Goal: Task Accomplishment & Management: Use online tool/utility

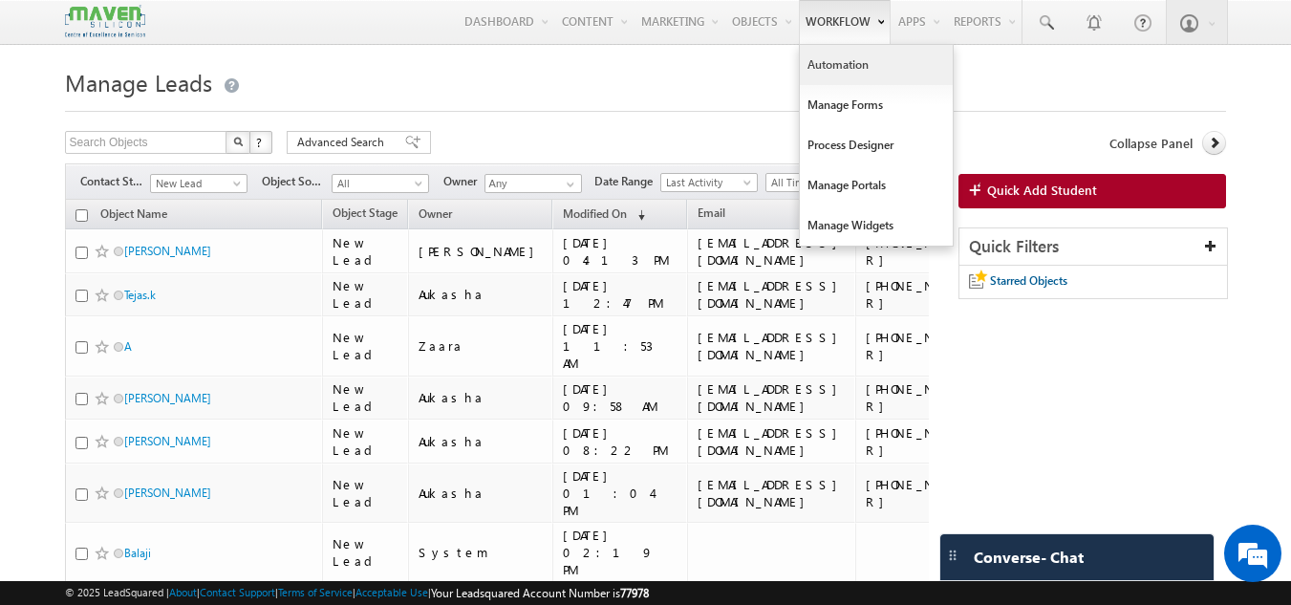
click at [831, 62] on link "Automation" at bounding box center [876, 65] width 153 height 40
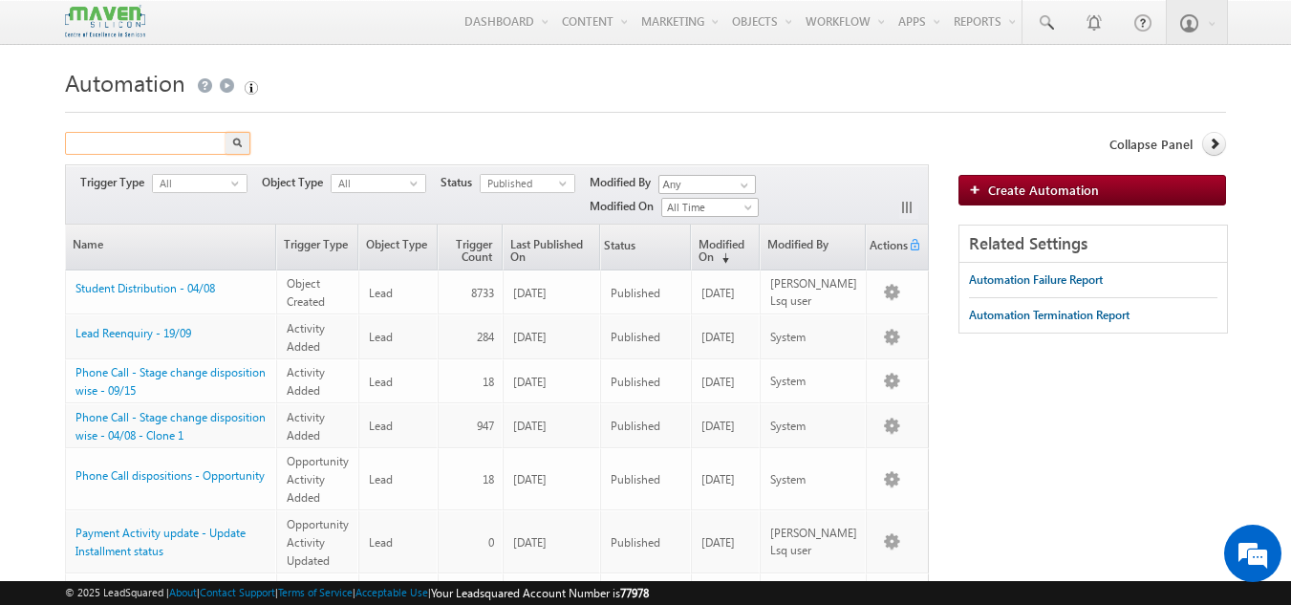
click at [165, 140] on input "text" at bounding box center [146, 143] width 163 height 23
type input "phone call"
click at [226, 132] on button "button" at bounding box center [238, 143] width 25 height 23
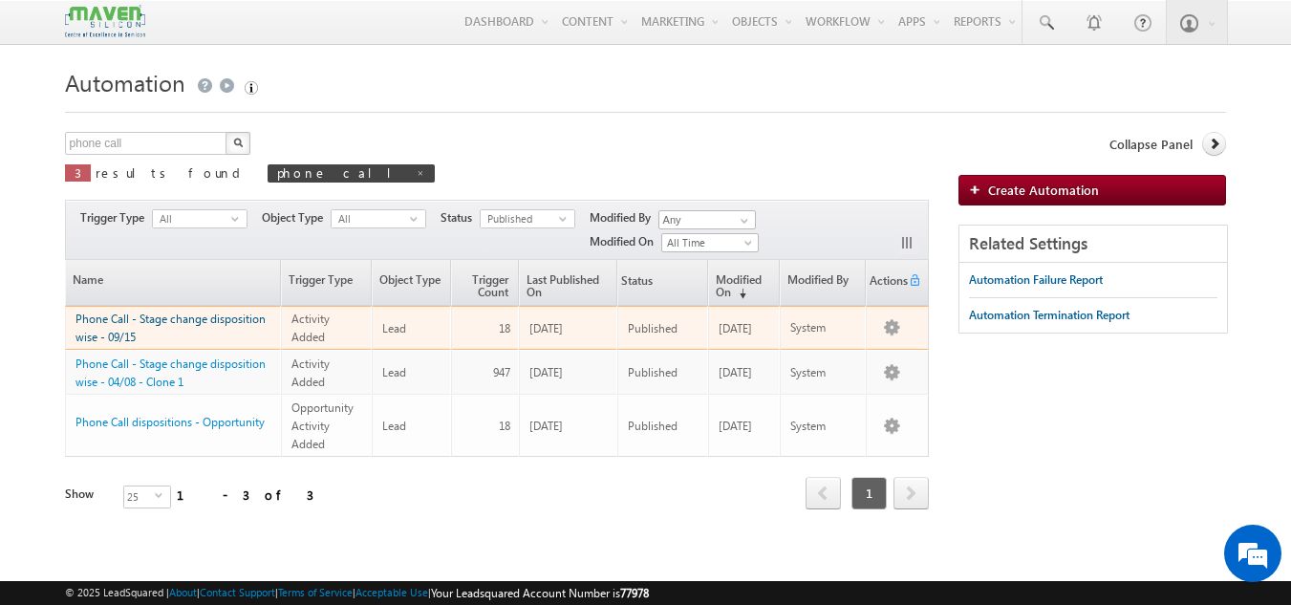
click at [167, 320] on link "Phone Call - Stage change disposition wise - 09/15" at bounding box center [170, 328] width 190 height 32
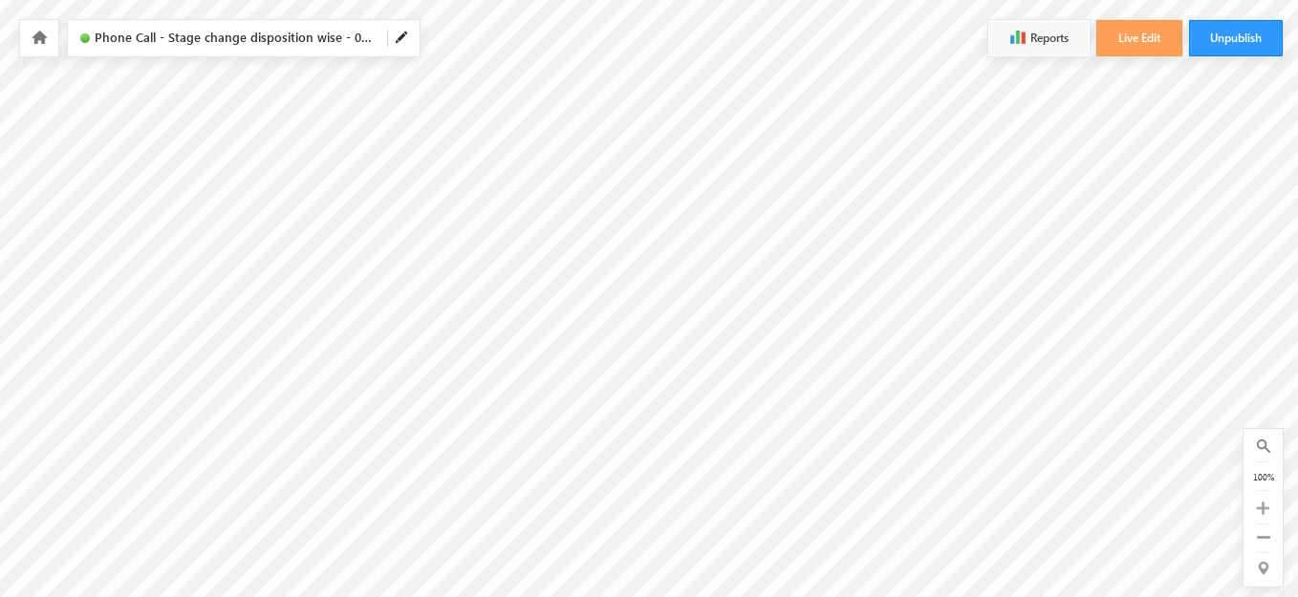
scroll to position [115, 0]
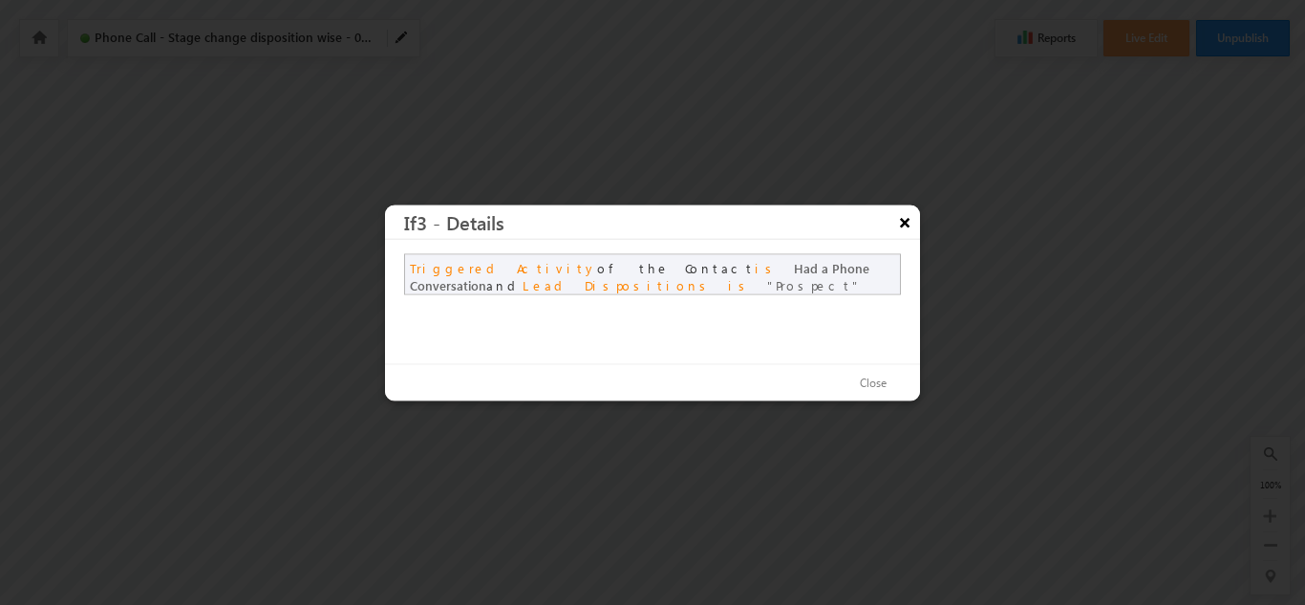
click at [901, 224] on button "×" at bounding box center [905, 220] width 31 height 33
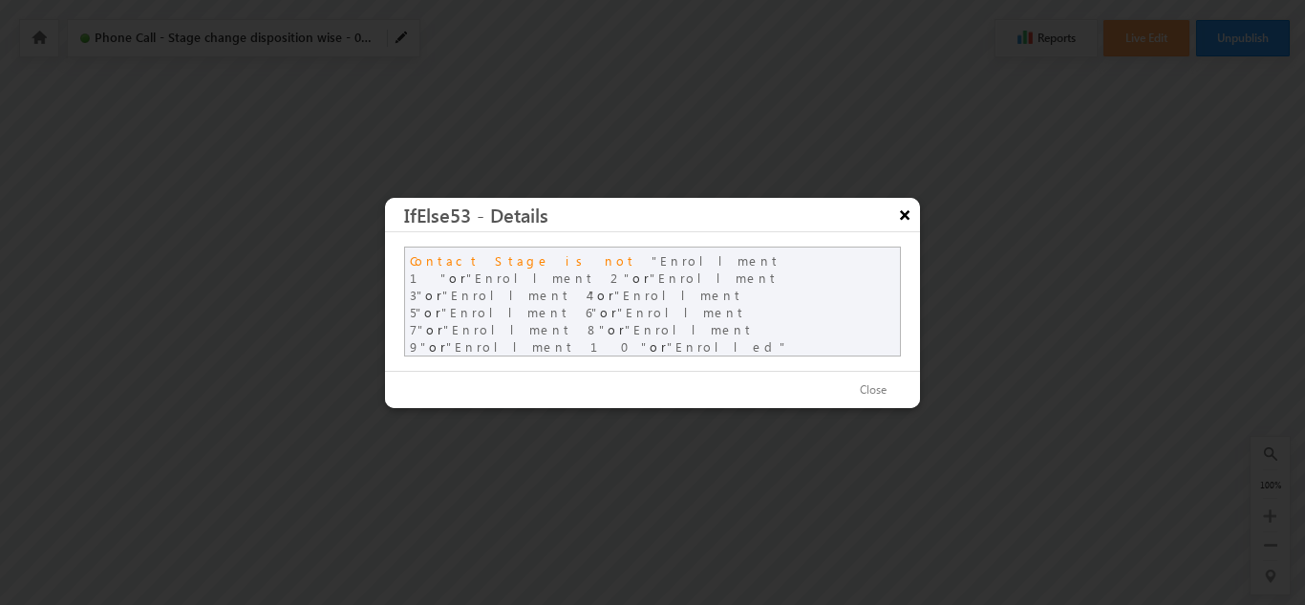
click at [904, 219] on button "×" at bounding box center [905, 214] width 31 height 33
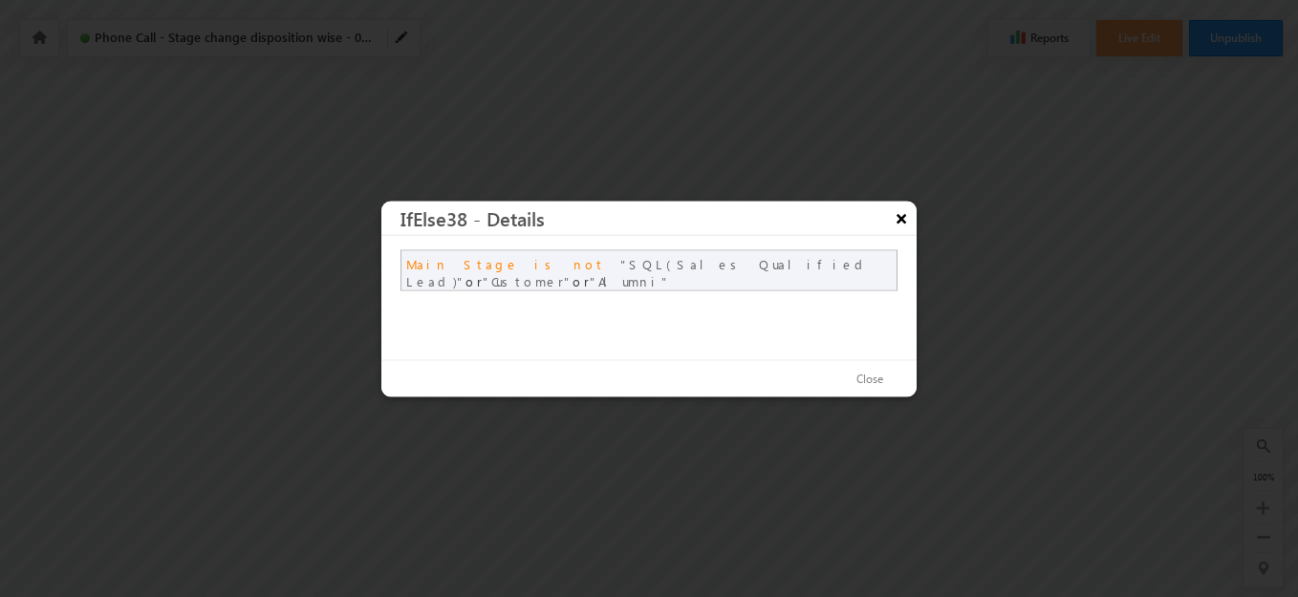
scroll to position [312, 0]
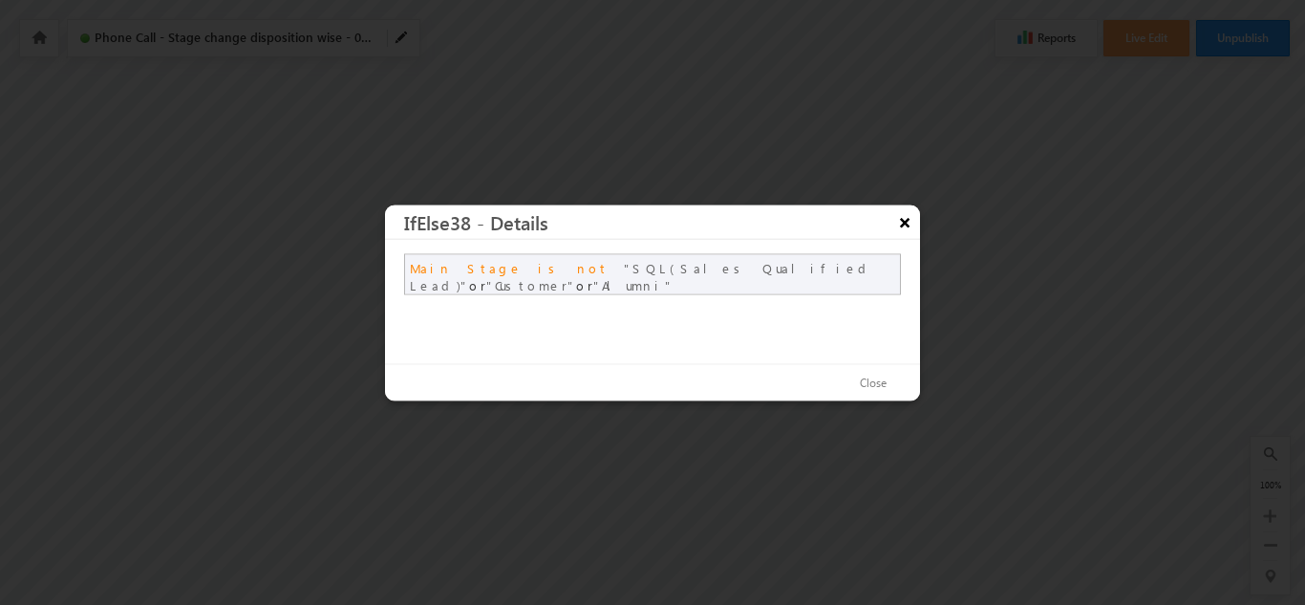
click at [899, 222] on button "×" at bounding box center [905, 220] width 31 height 33
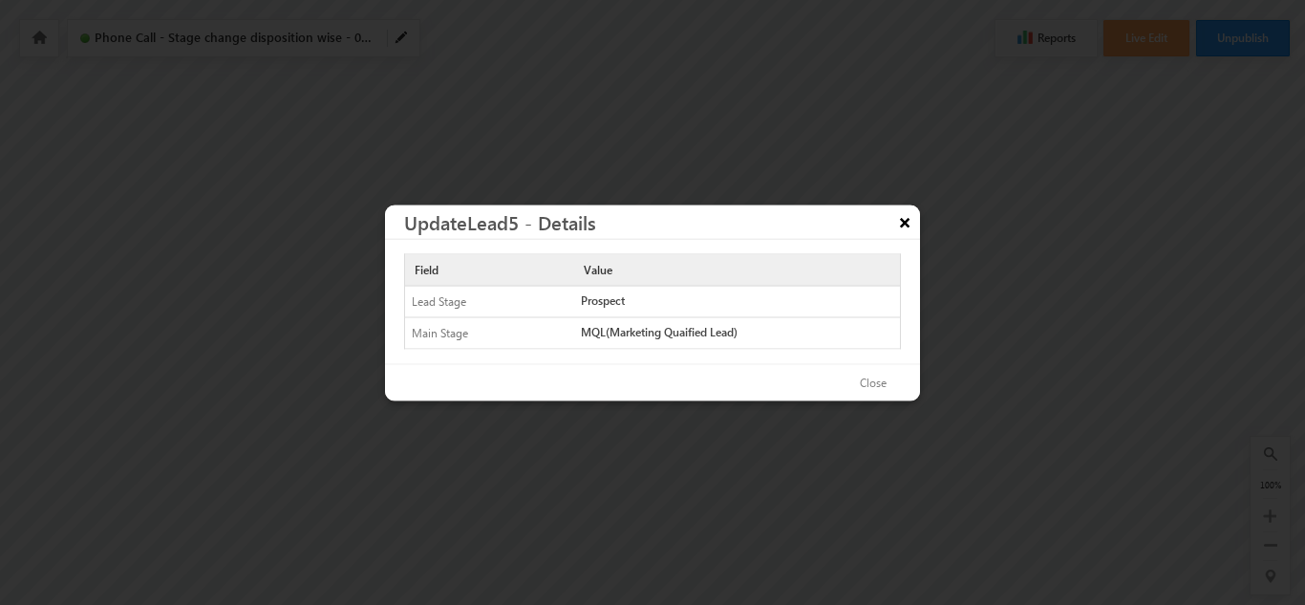
click at [325, 361] on div at bounding box center [652, 302] width 1305 height 605
click at [873, 384] on button "Close" at bounding box center [873, 383] width 65 height 28
click at [906, 220] on button "×" at bounding box center [905, 220] width 31 height 33
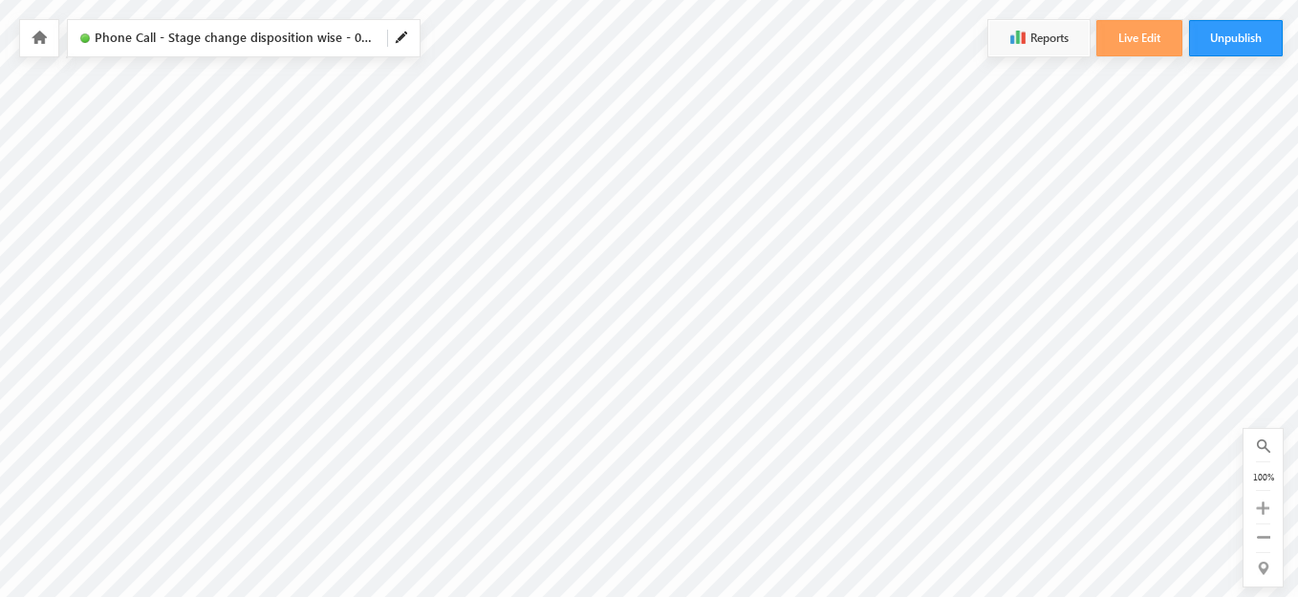
scroll to position [81, 864]
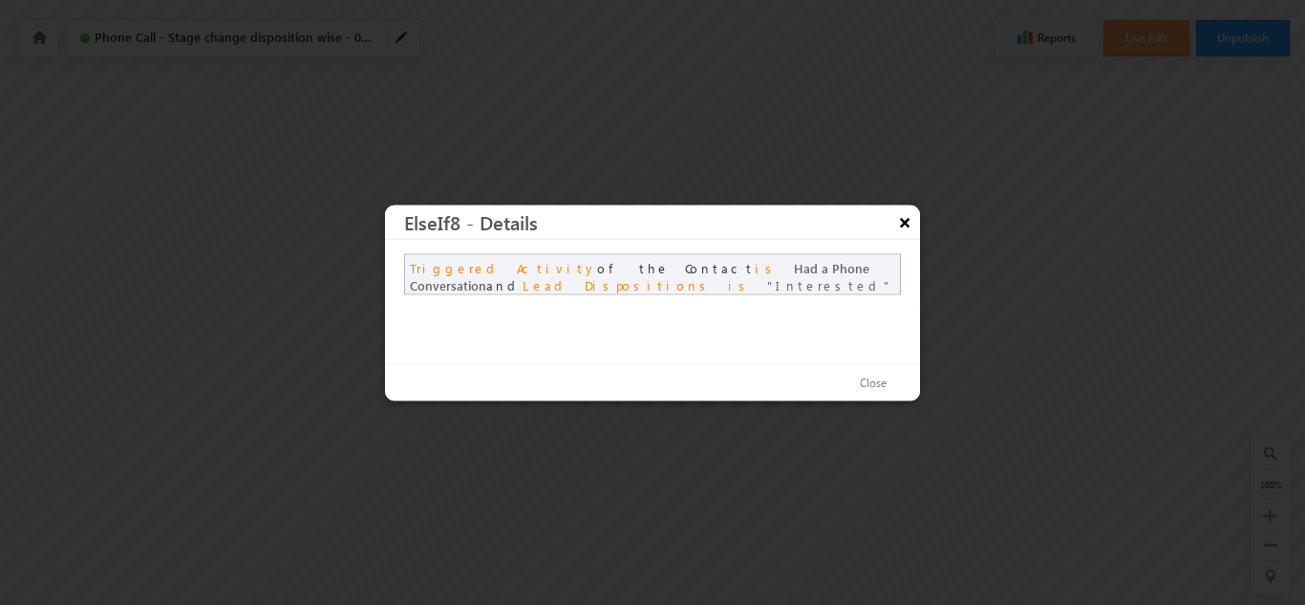
click at [906, 218] on button "×" at bounding box center [905, 220] width 31 height 33
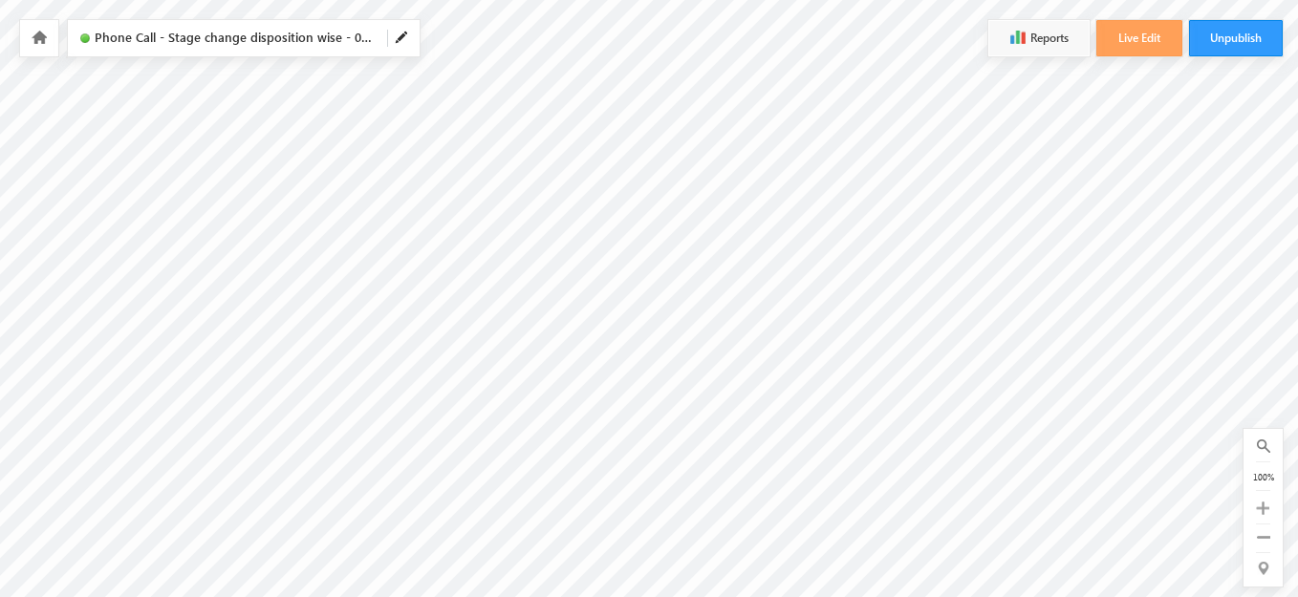
scroll to position [56, 1849]
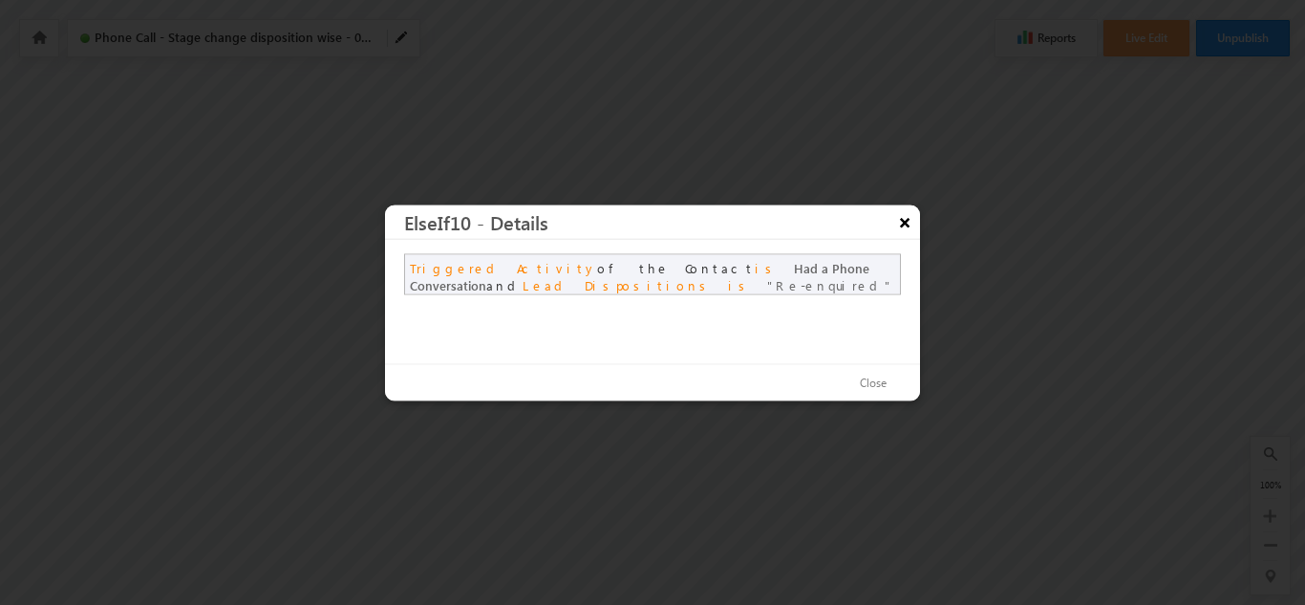
click at [906, 224] on button "×" at bounding box center [905, 220] width 31 height 33
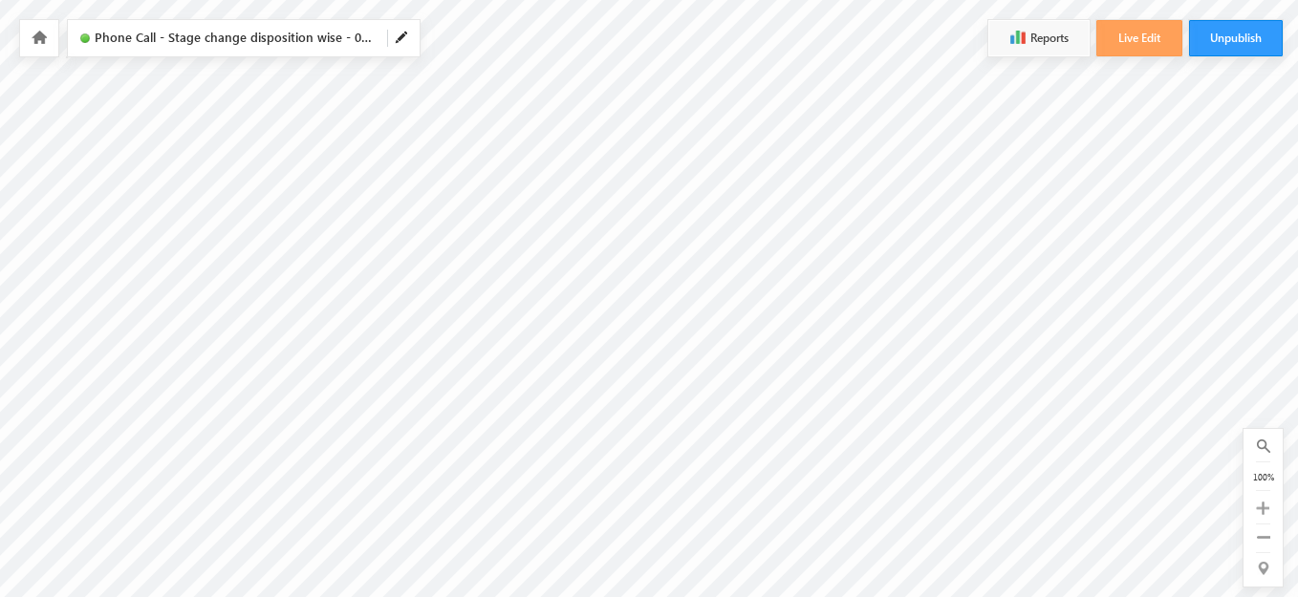
scroll to position [54, 2248]
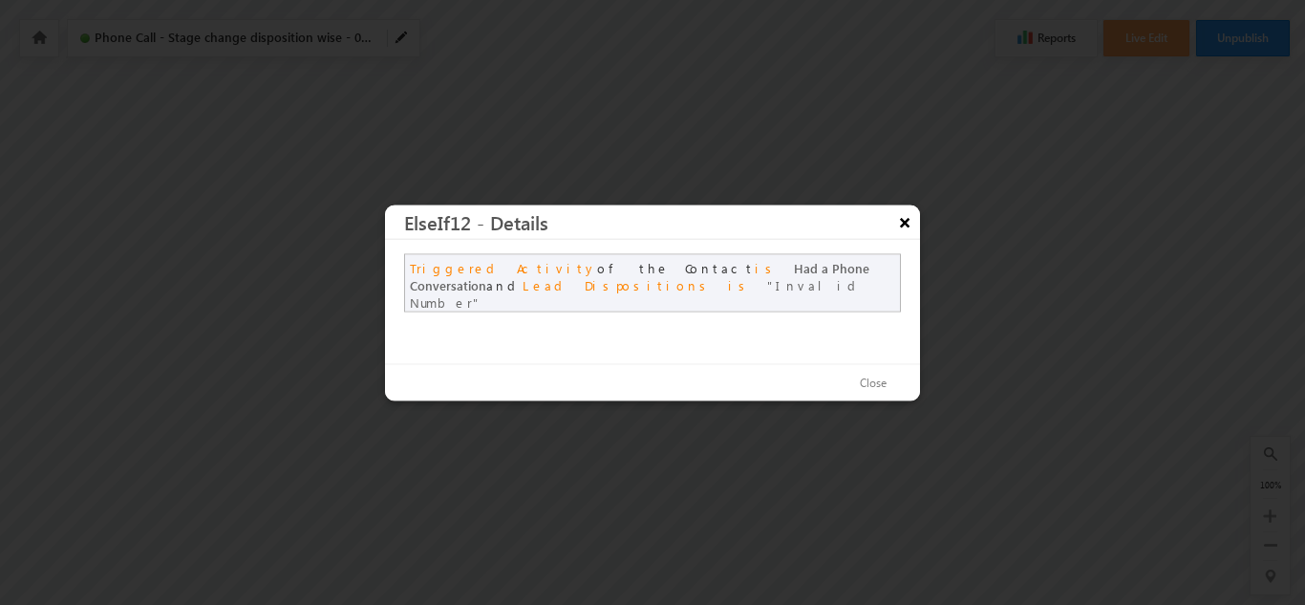
click at [903, 221] on button "×" at bounding box center [905, 220] width 31 height 33
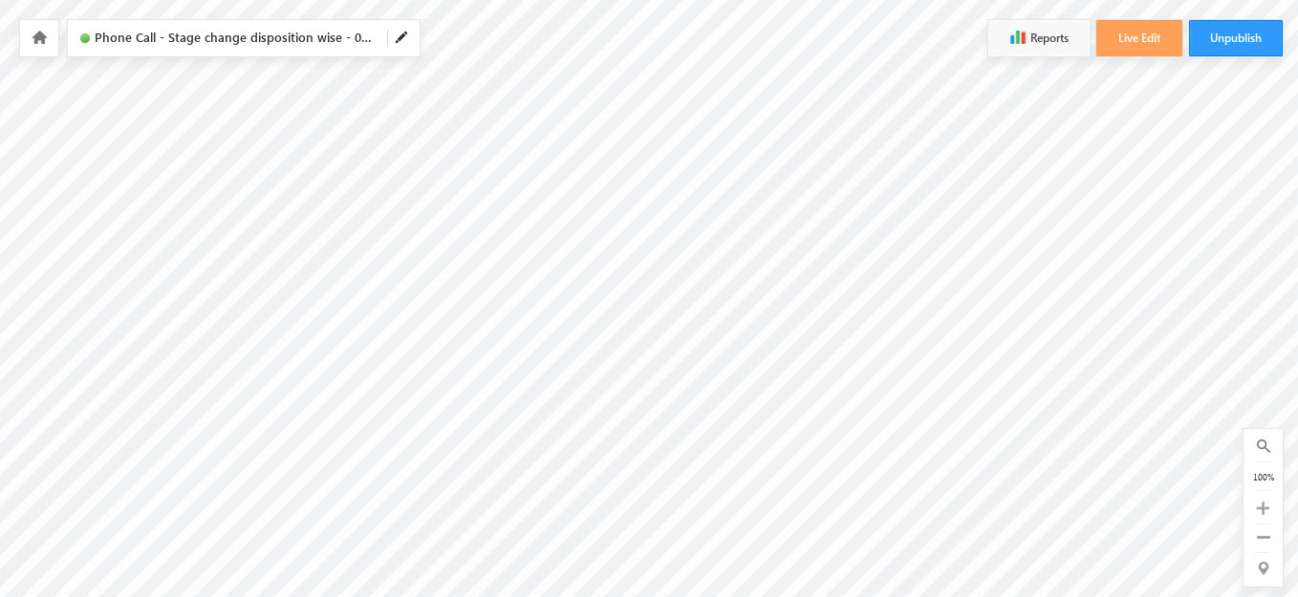
scroll to position [178, 2817]
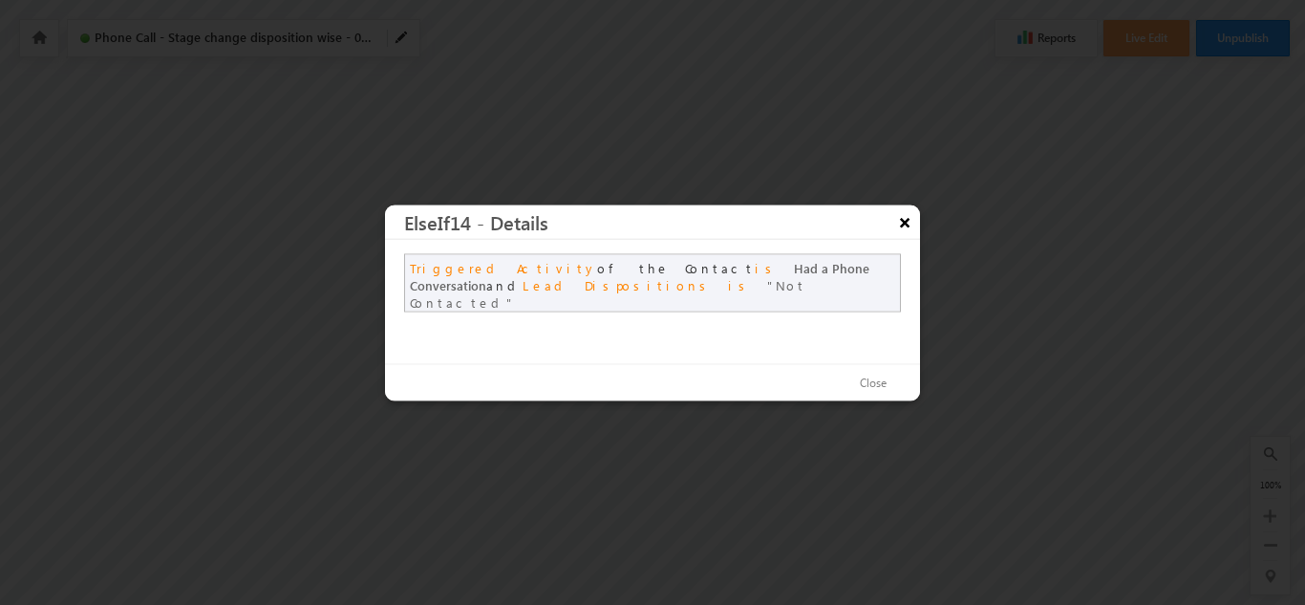
click at [904, 223] on button "×" at bounding box center [905, 220] width 31 height 33
click at [904, 214] on button "×" at bounding box center [905, 220] width 31 height 33
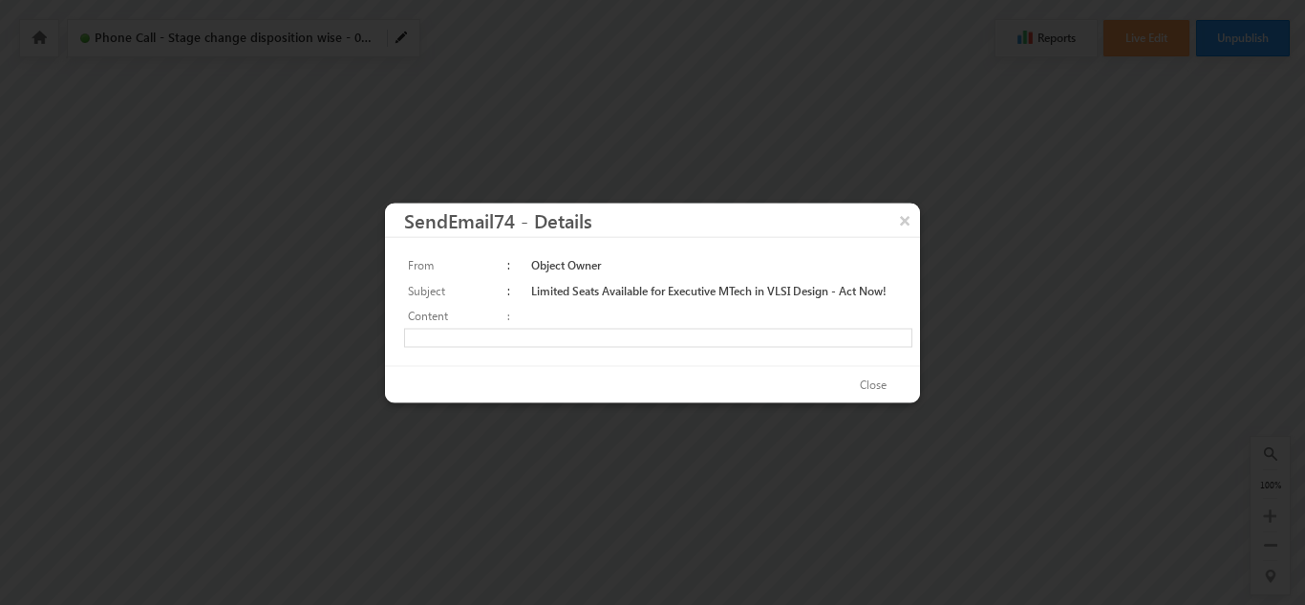
scroll to position [0, 0]
drag, startPoint x: 271, startPoint y: 0, endPoint x: 686, endPoint y: 331, distance: 530.4
click at [686, 331] on iframe at bounding box center [658, 337] width 508 height 19
drag, startPoint x: 1103, startPoint y: 656, endPoint x: 764, endPoint y: 329, distance: 471.0
click at [905, 218] on button "×" at bounding box center [905, 219] width 31 height 33
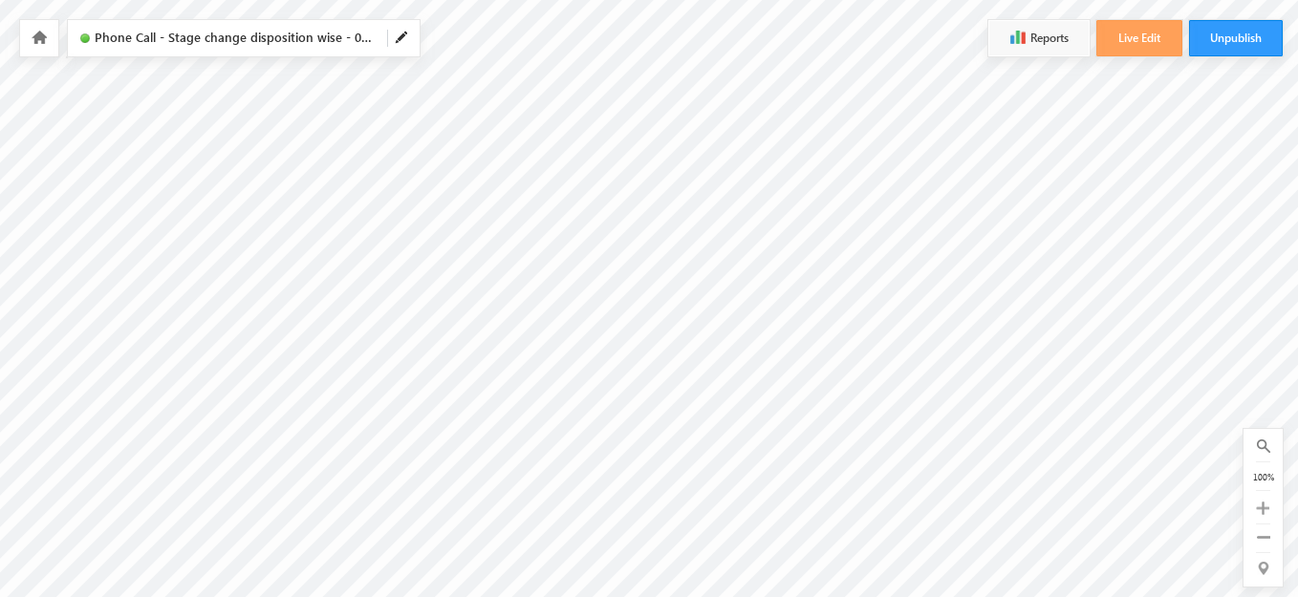
scroll to position [132, 525]
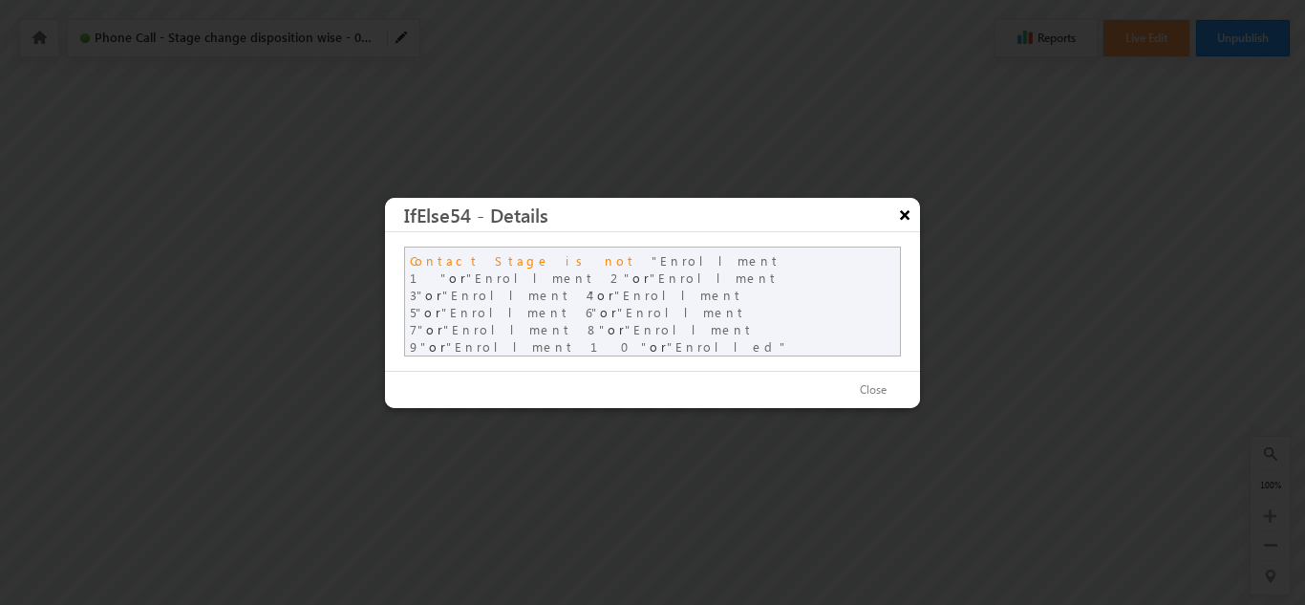
click at [905, 231] on button "×" at bounding box center [905, 214] width 31 height 33
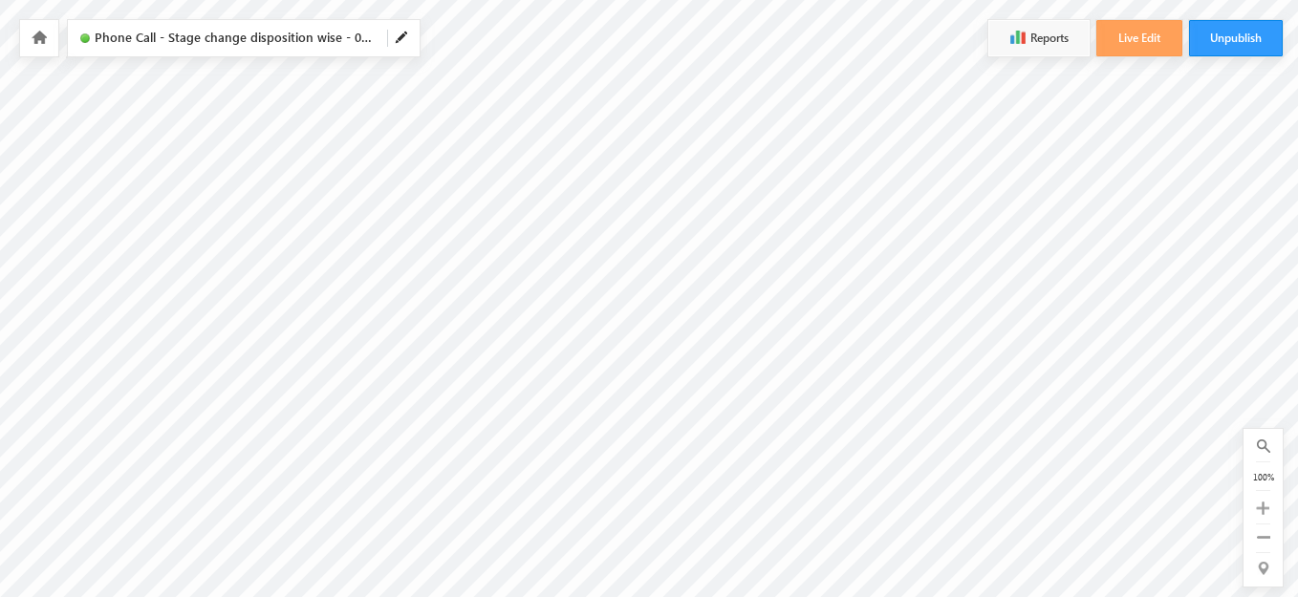
scroll to position [132, 817]
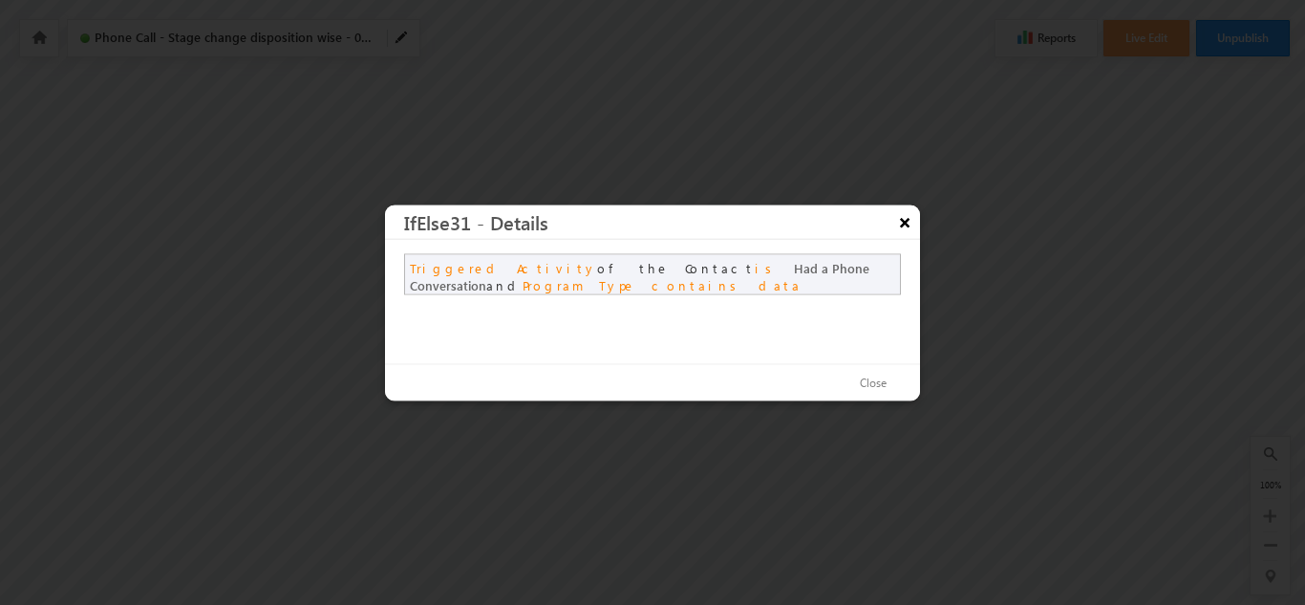
click at [909, 224] on button "×" at bounding box center [905, 220] width 31 height 33
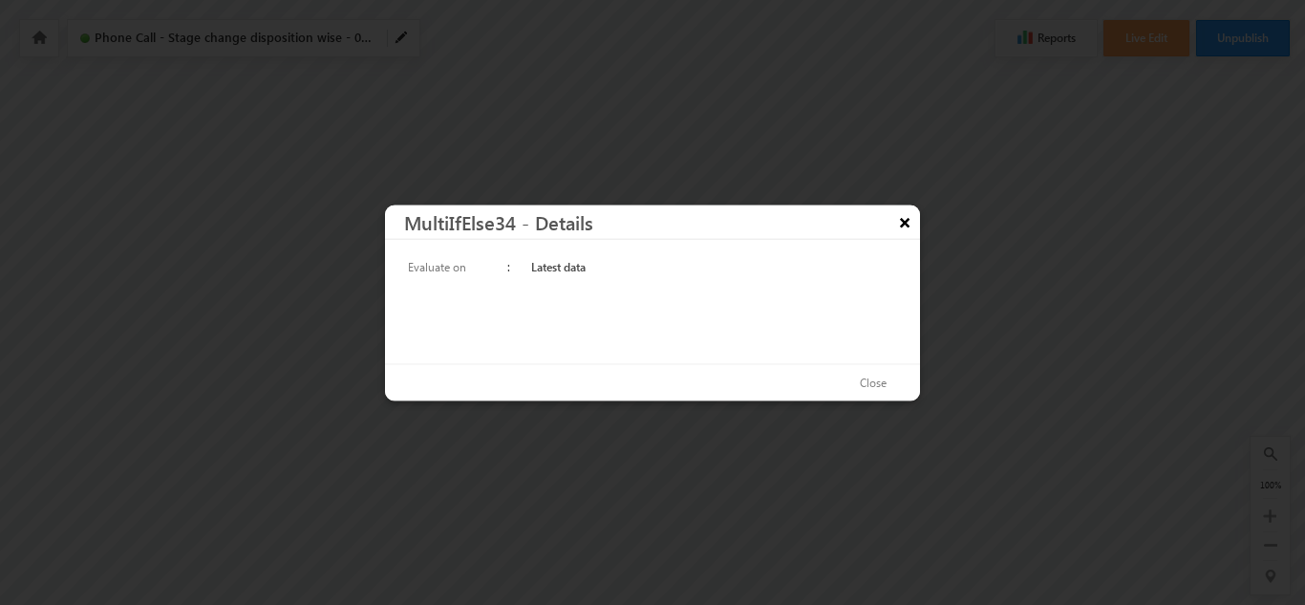
click at [903, 223] on button "×" at bounding box center [905, 220] width 31 height 33
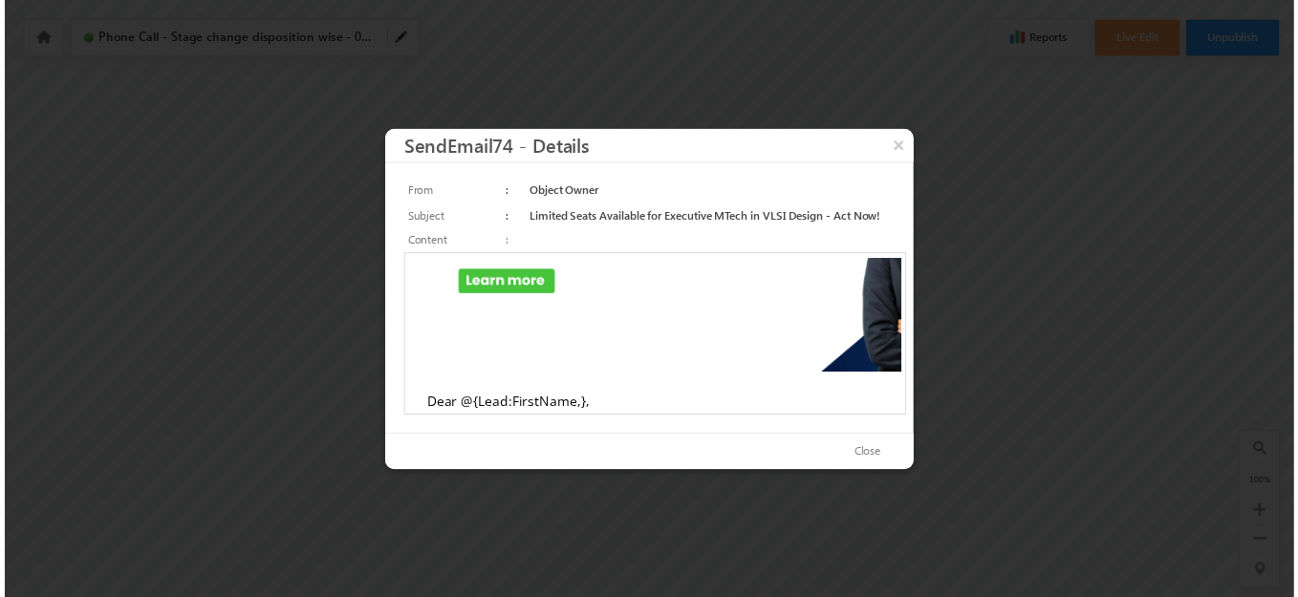
scroll to position [0, 0]
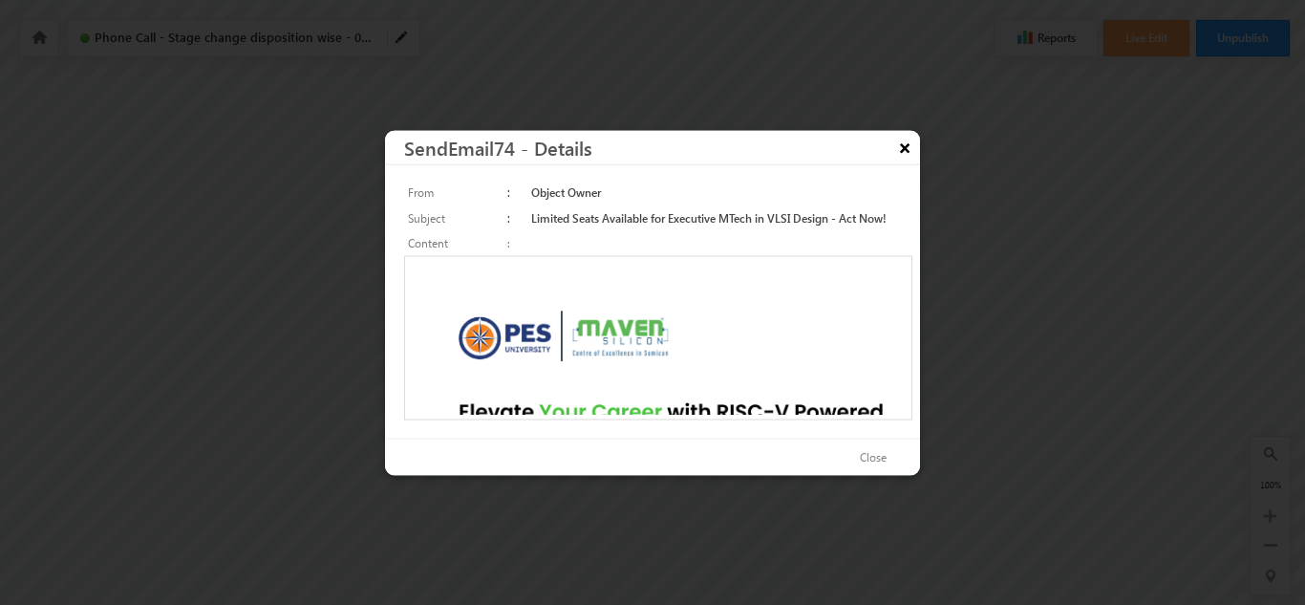
click at [906, 152] on button "×" at bounding box center [905, 146] width 31 height 33
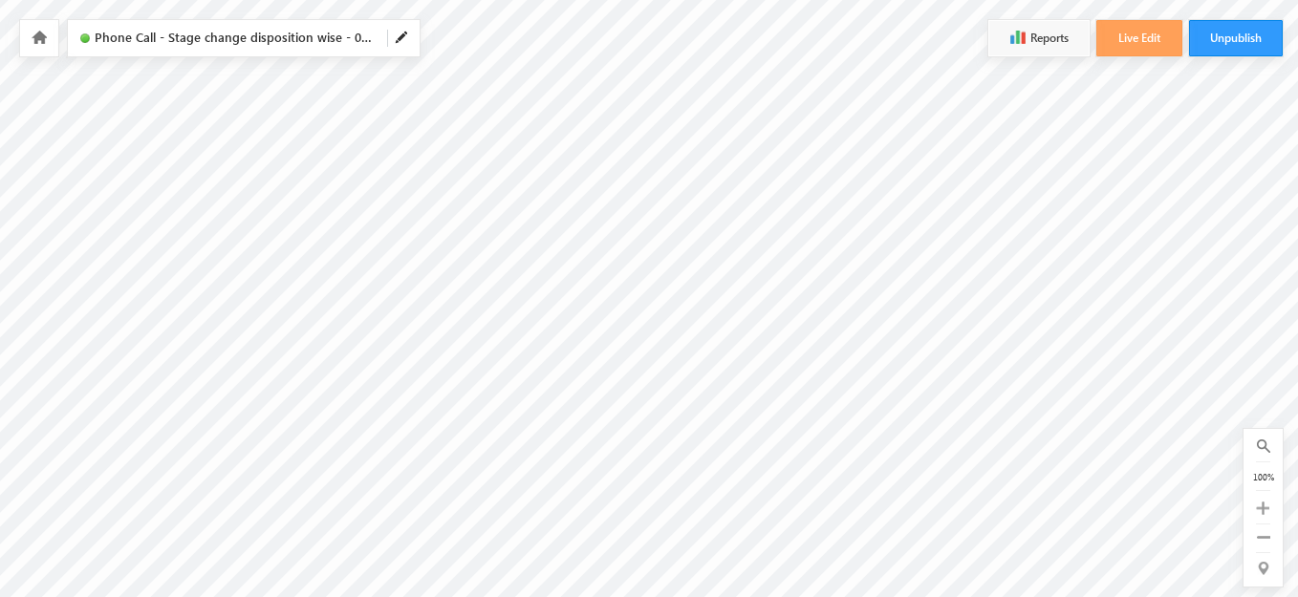
scroll to position [51, 7021]
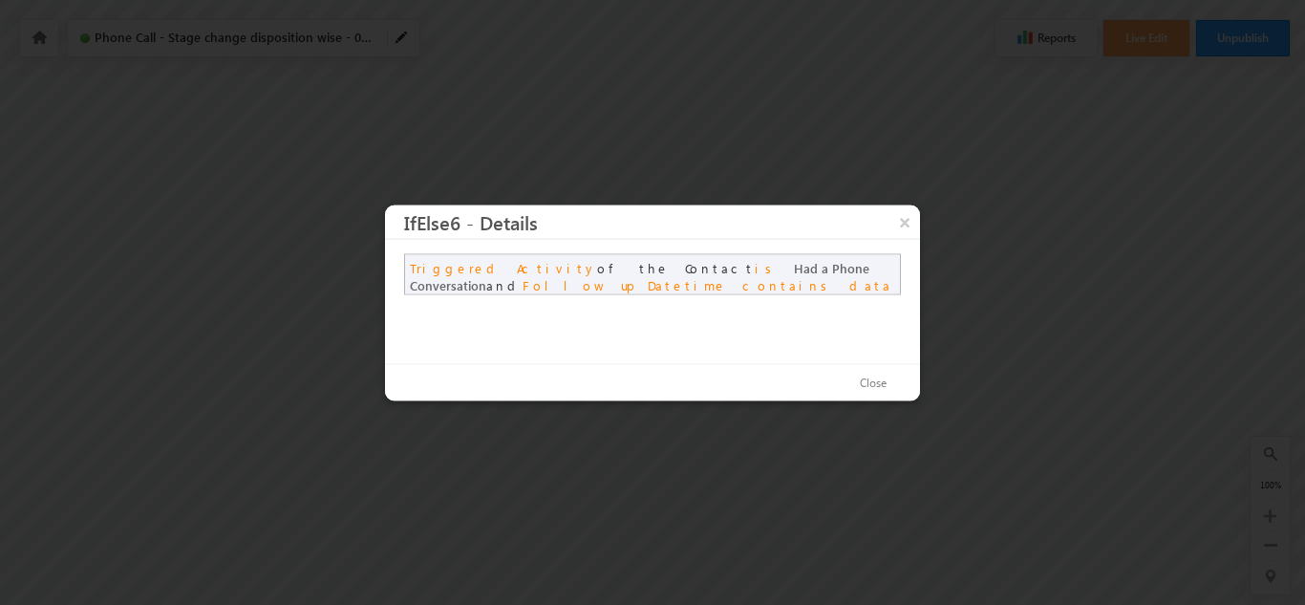
click at [727, 276] on span "Follow up Datetime" at bounding box center [625, 284] width 204 height 16
click at [742, 291] on span "contains data" at bounding box center [817, 284] width 150 height 16
click at [901, 226] on button "×" at bounding box center [905, 220] width 31 height 33
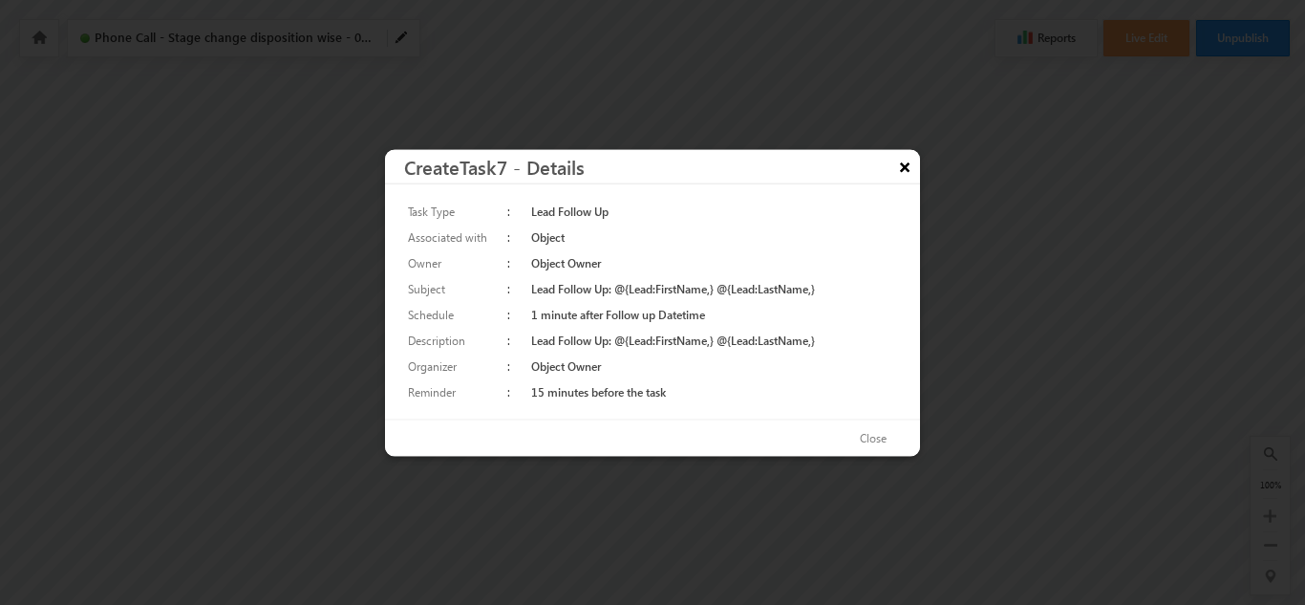
click at [908, 169] on button "×" at bounding box center [905, 165] width 31 height 33
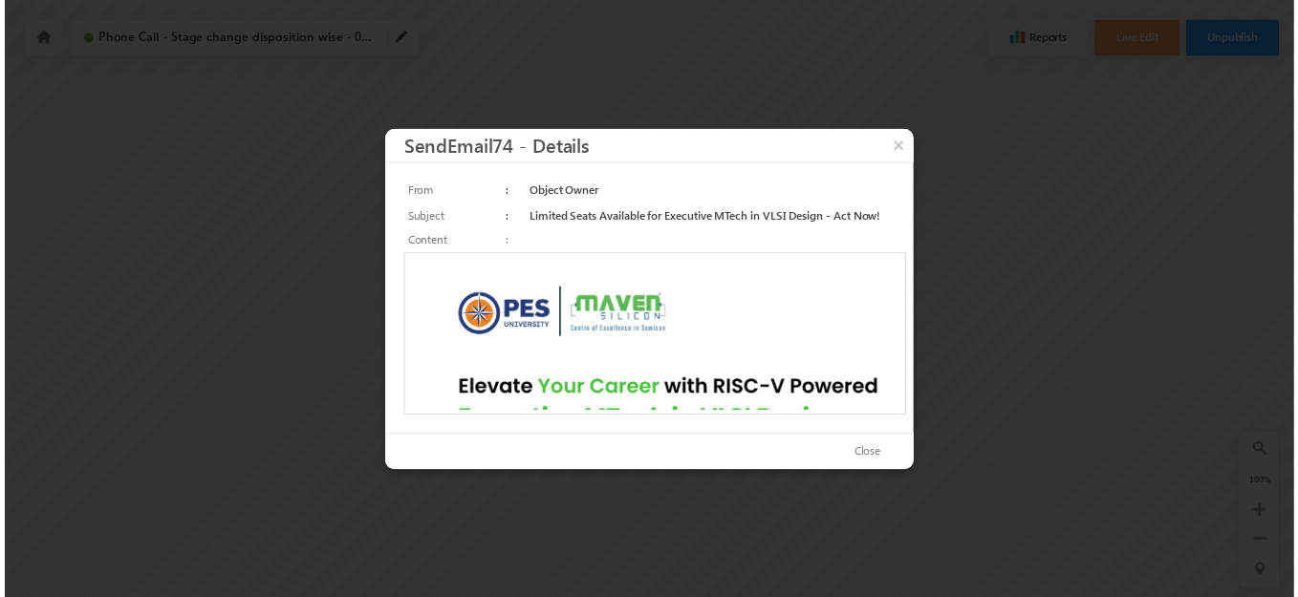
scroll to position [0, 0]
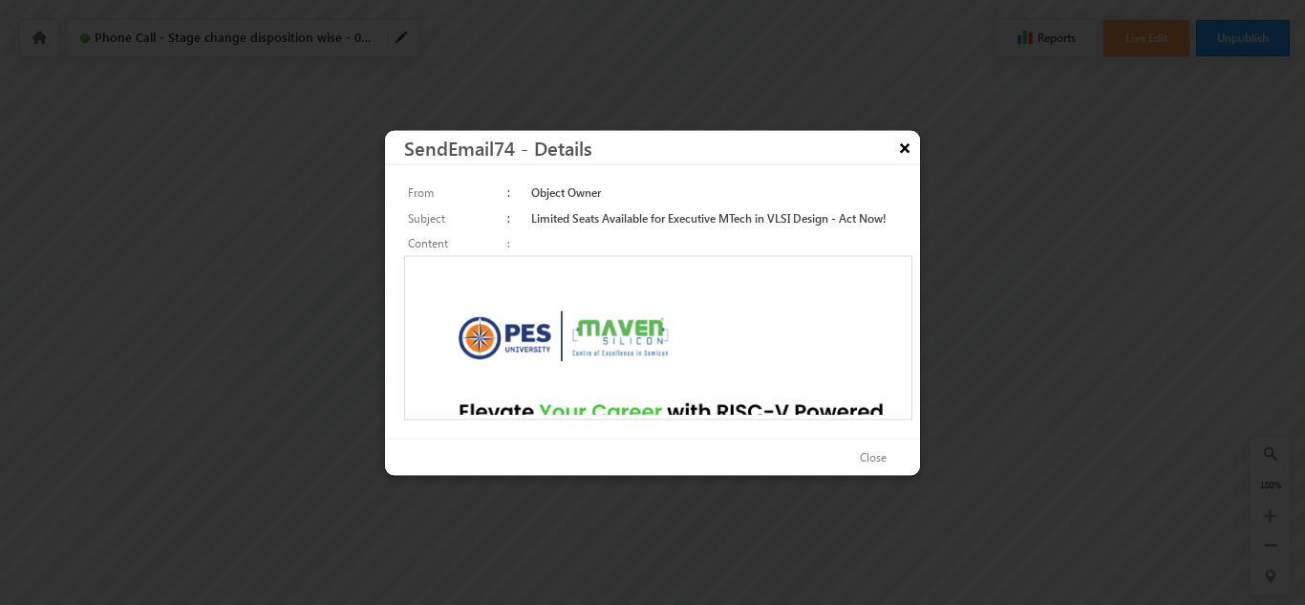
click at [899, 144] on button "×" at bounding box center [905, 146] width 31 height 33
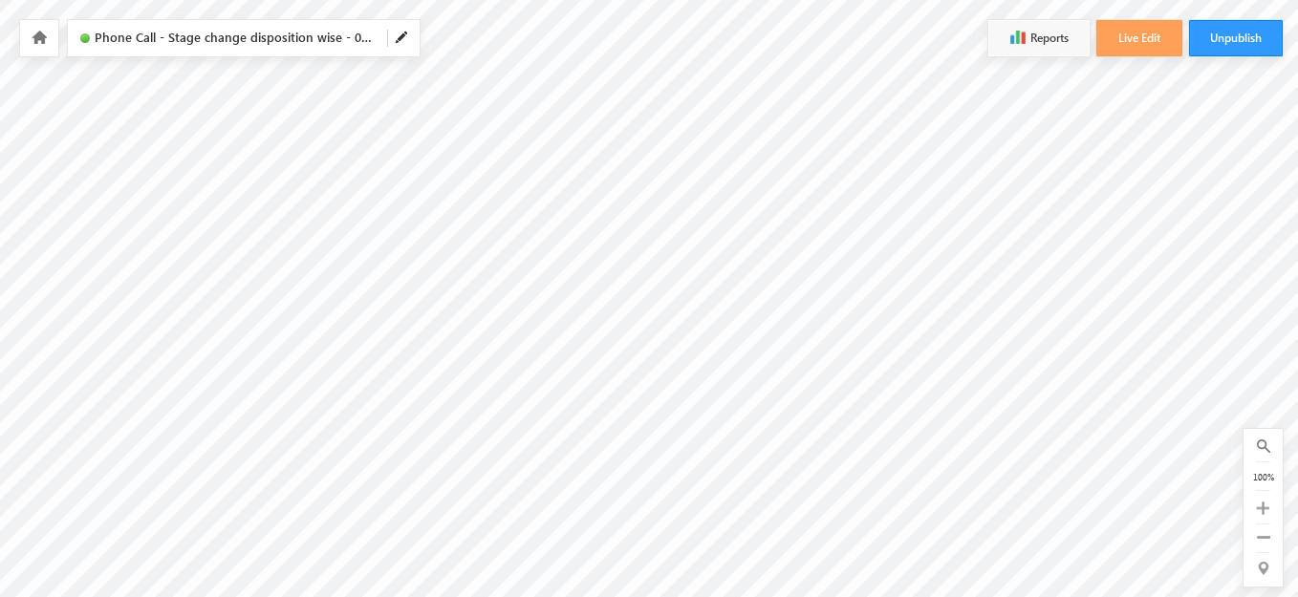
scroll to position [0, 3117]
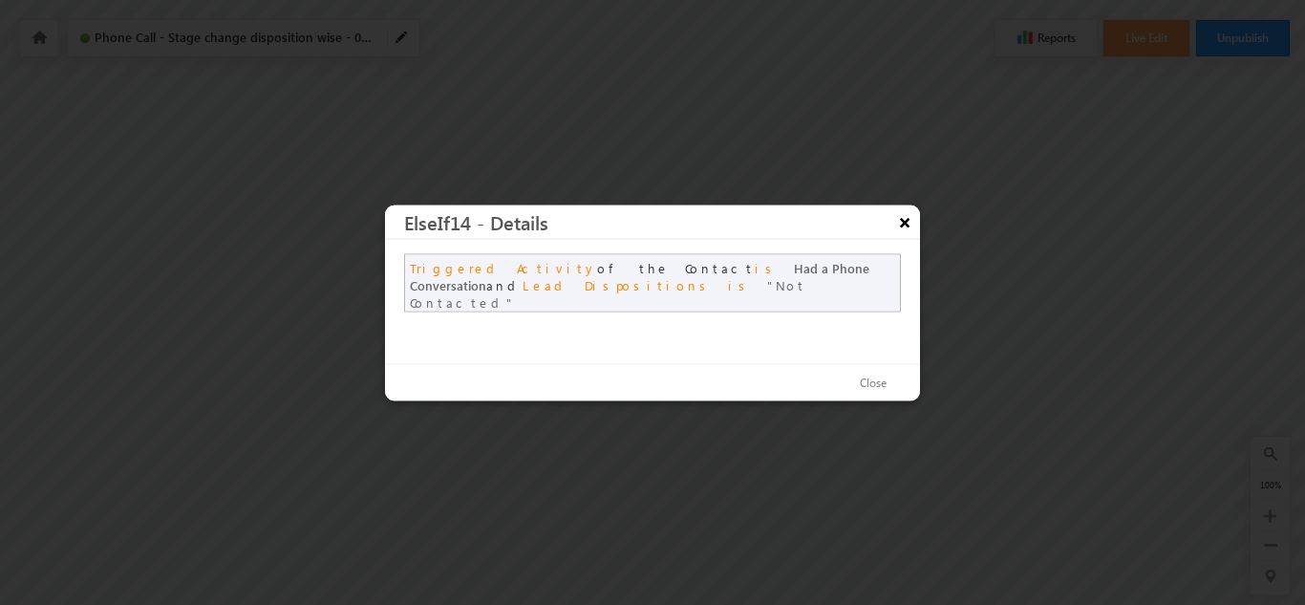
click at [911, 230] on button "×" at bounding box center [905, 220] width 31 height 33
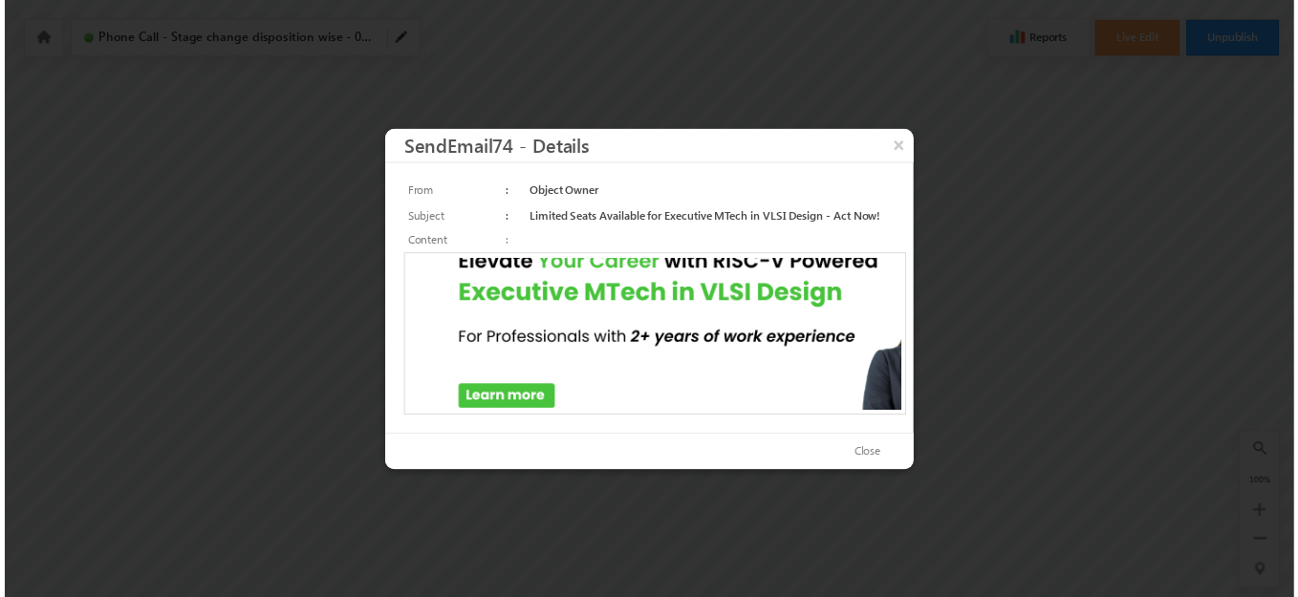
scroll to position [148, 0]
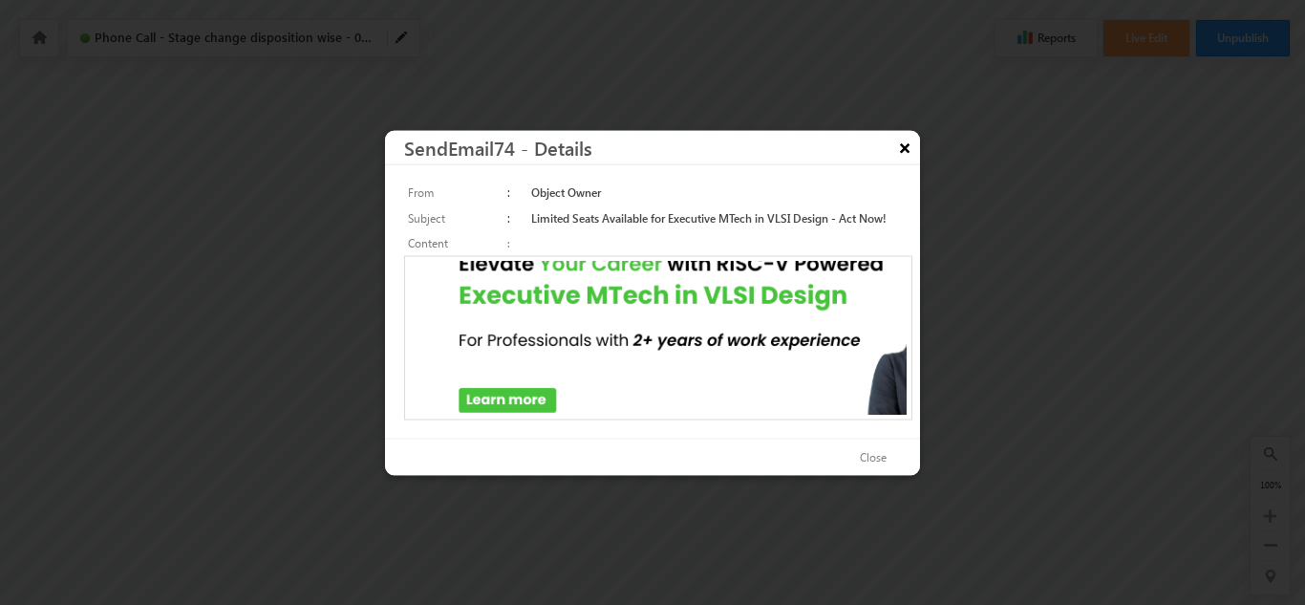
click at [905, 143] on button "×" at bounding box center [905, 146] width 31 height 33
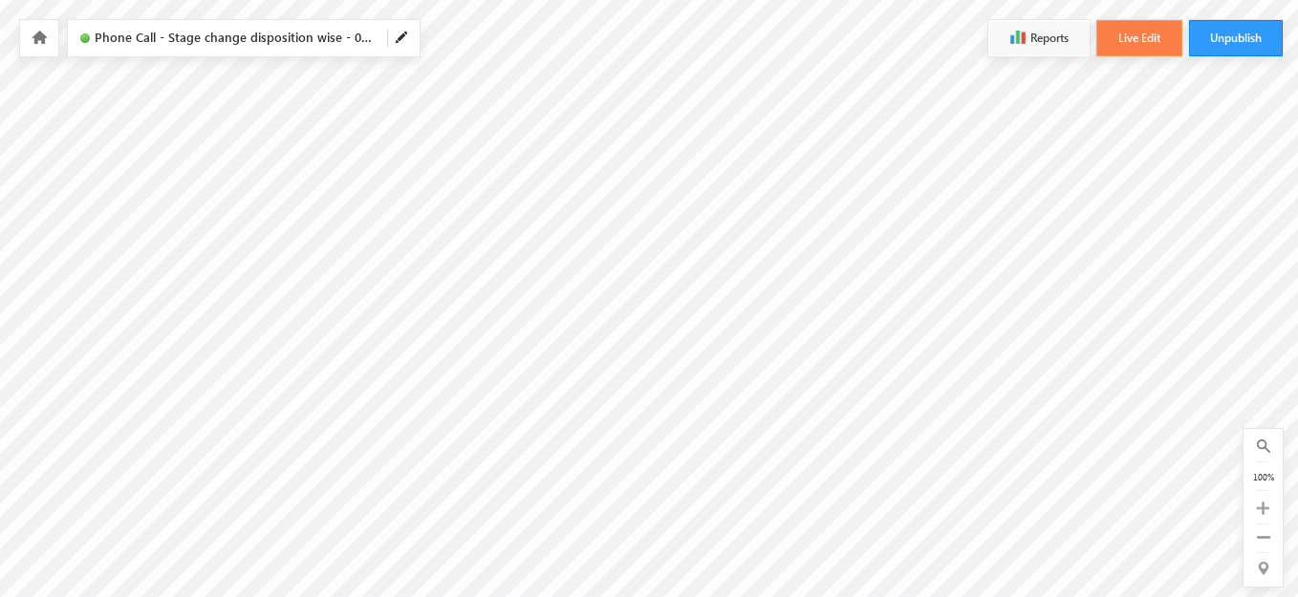
click at [1155, 39] on button "Live Edit" at bounding box center [1139, 38] width 86 height 36
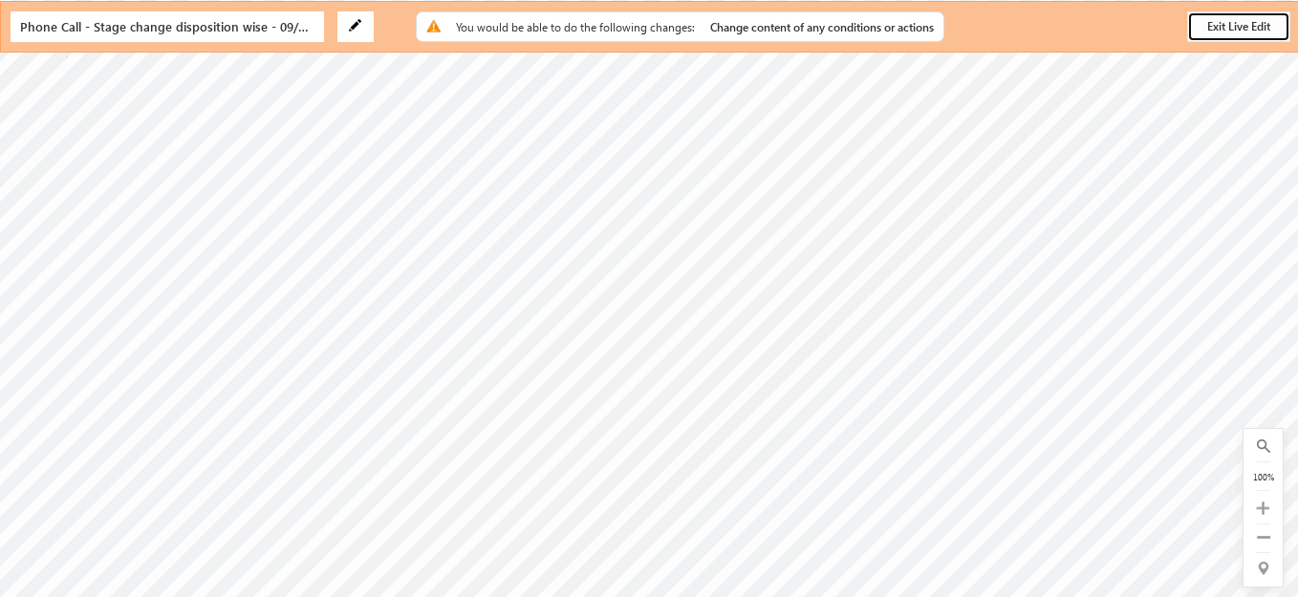
click at [1244, 29] on button "Exit Live Edit" at bounding box center [1238, 26] width 103 height 31
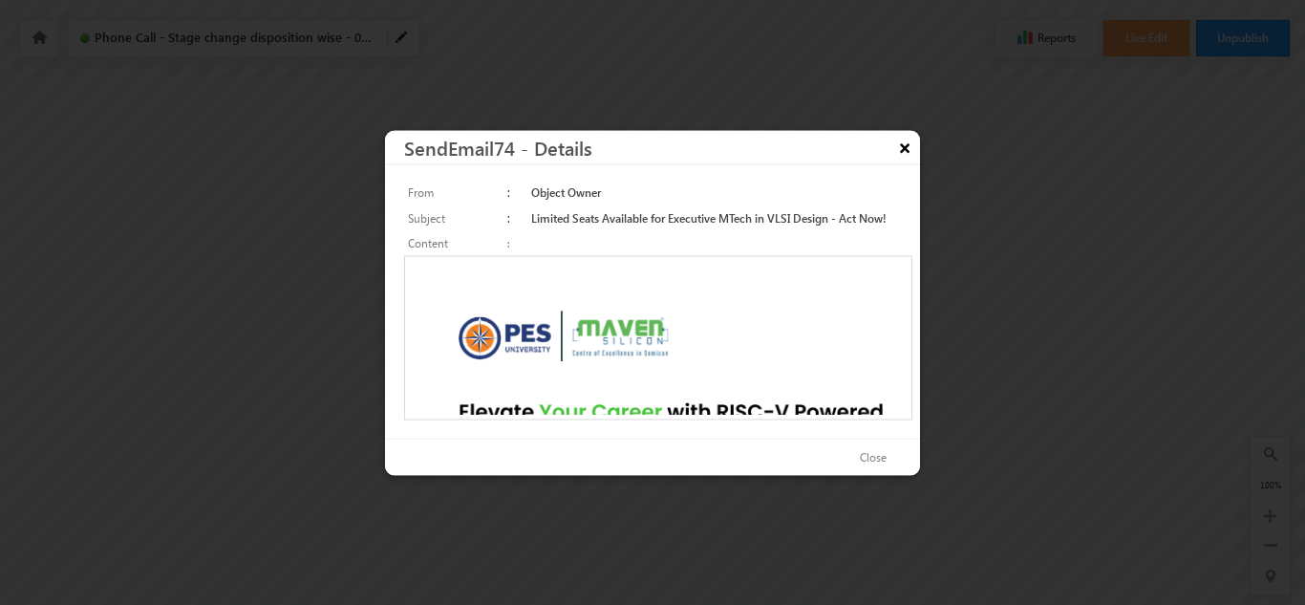
click at [906, 152] on button "×" at bounding box center [905, 146] width 31 height 33
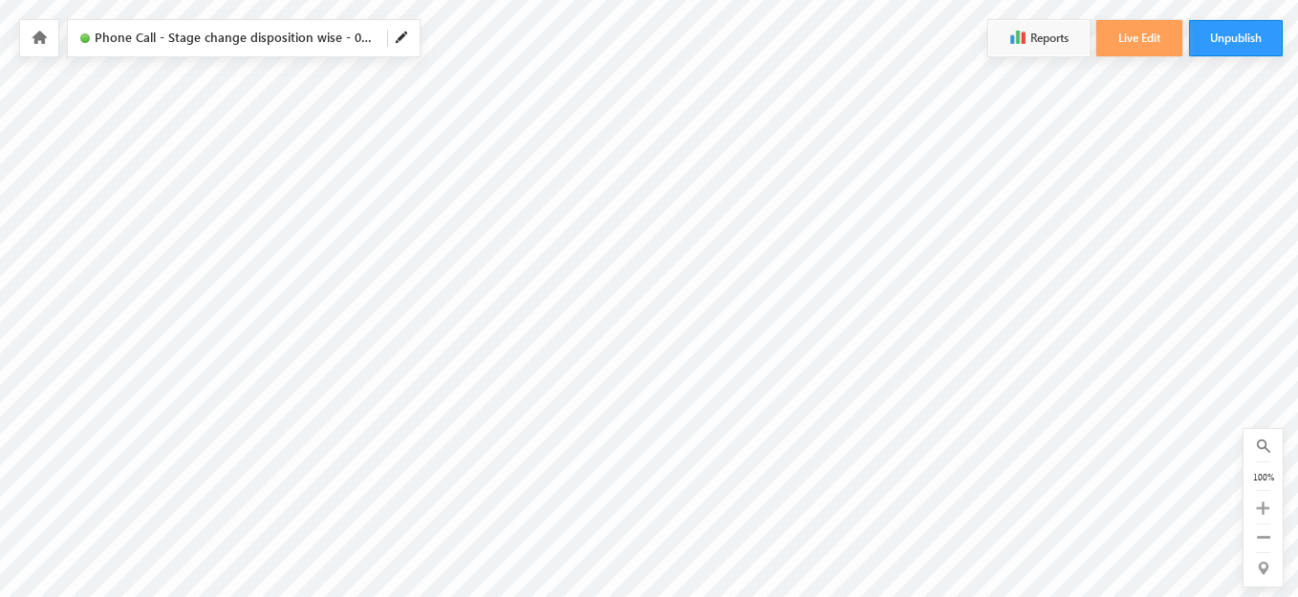
scroll to position [0, 3271]
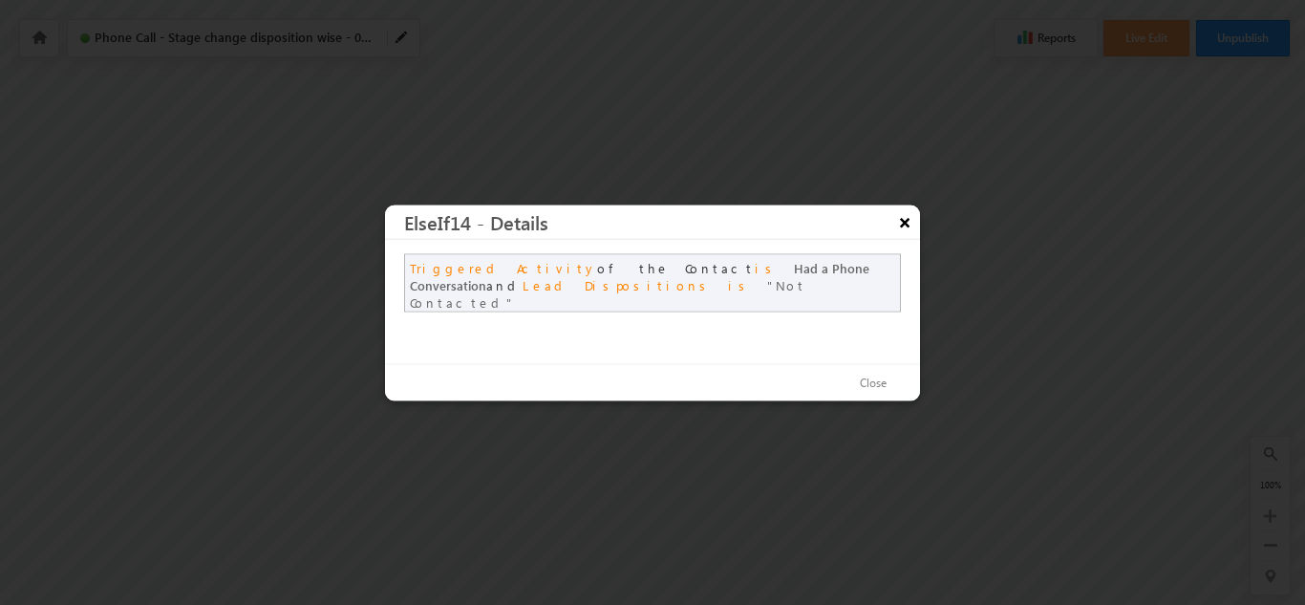
click at [902, 223] on button "×" at bounding box center [905, 220] width 31 height 33
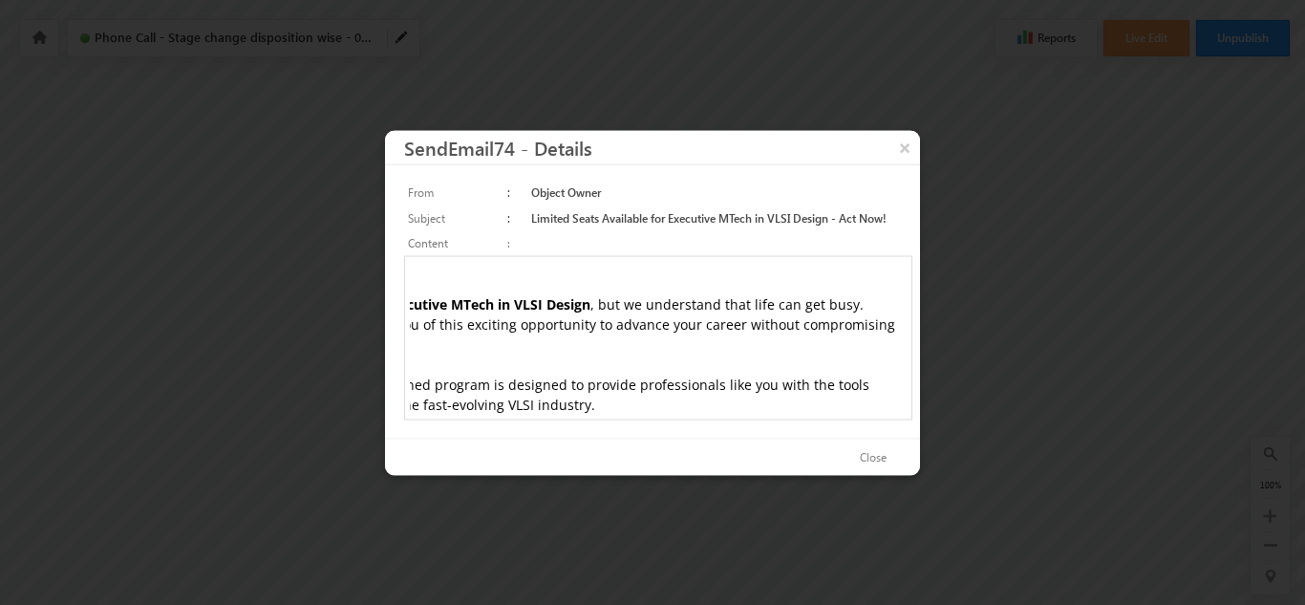
scroll to position [404, 256]
click at [905, 137] on button "×" at bounding box center [905, 146] width 31 height 33
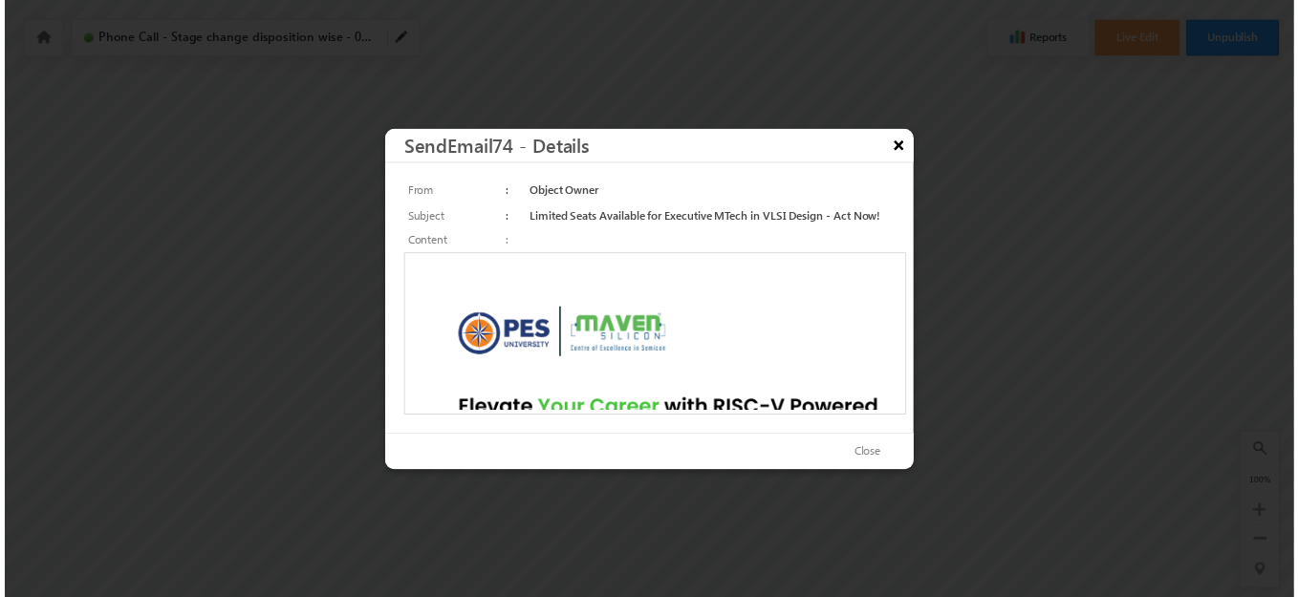
scroll to position [0, 0]
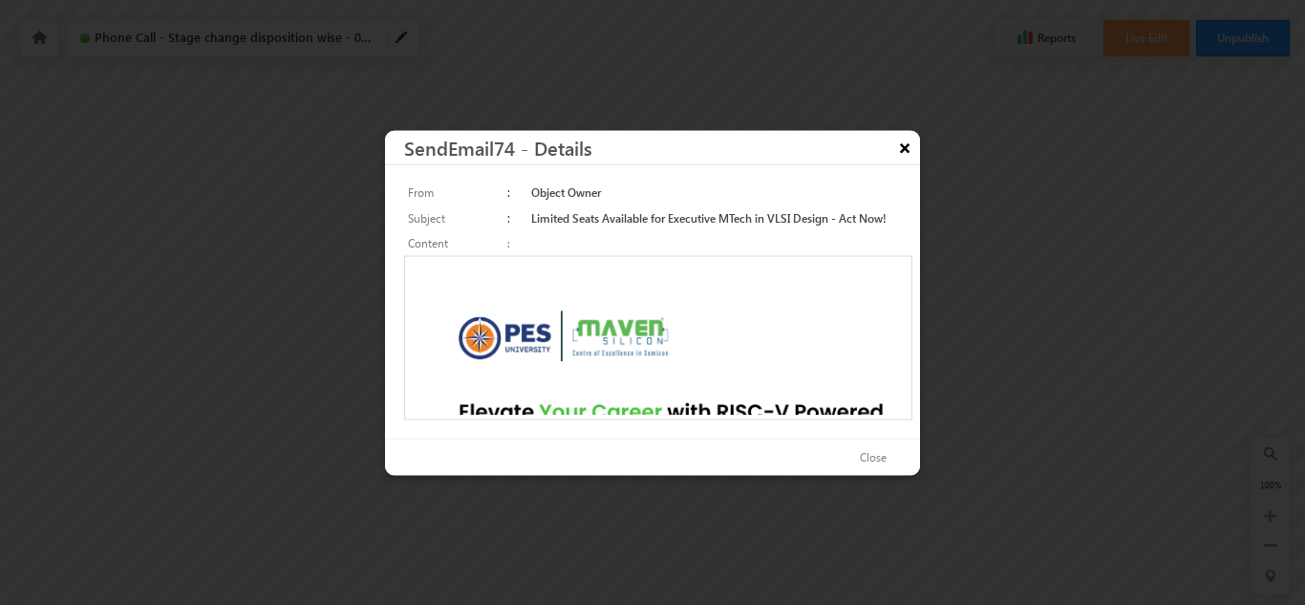
click at [899, 147] on button "×" at bounding box center [905, 146] width 31 height 33
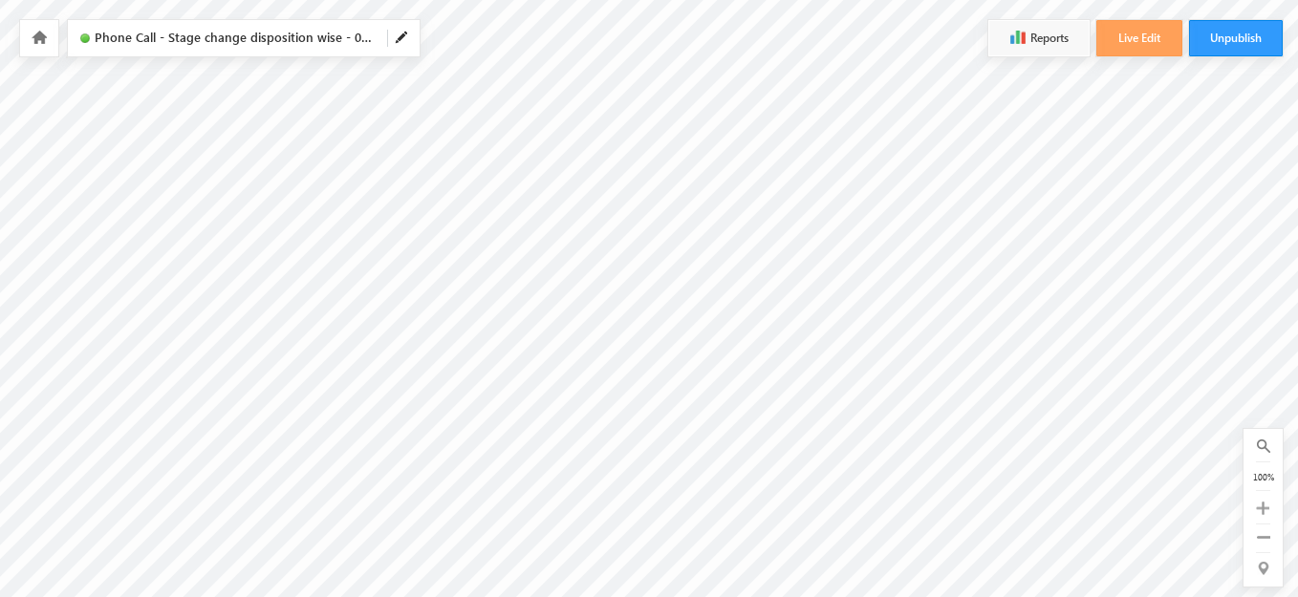
scroll to position [0, 3271]
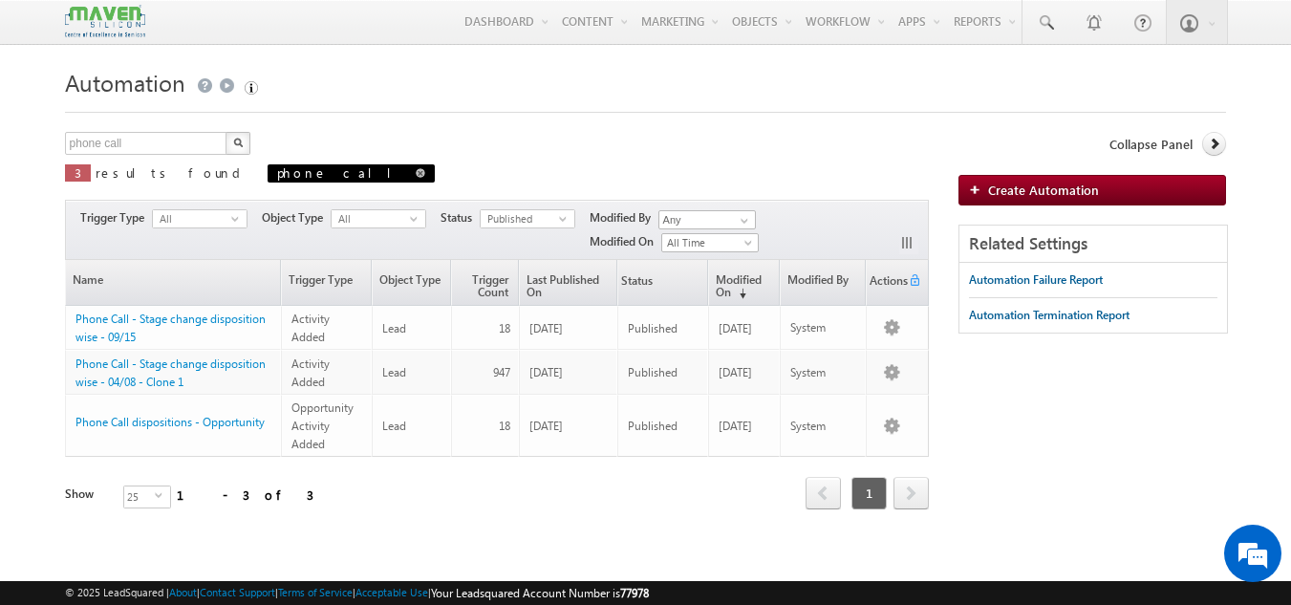
click at [416, 174] on span at bounding box center [421, 173] width 10 height 10
type input "Search Automation"
